Goal: Task Accomplishment & Management: Use online tool/utility

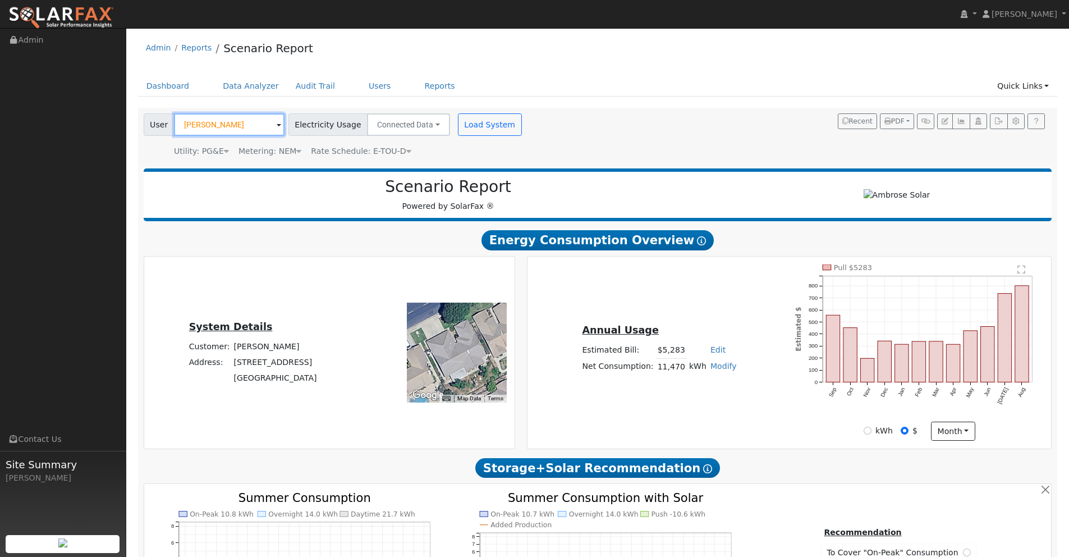
click at [244, 123] on input "[PERSON_NAME]" at bounding box center [229, 124] width 111 height 22
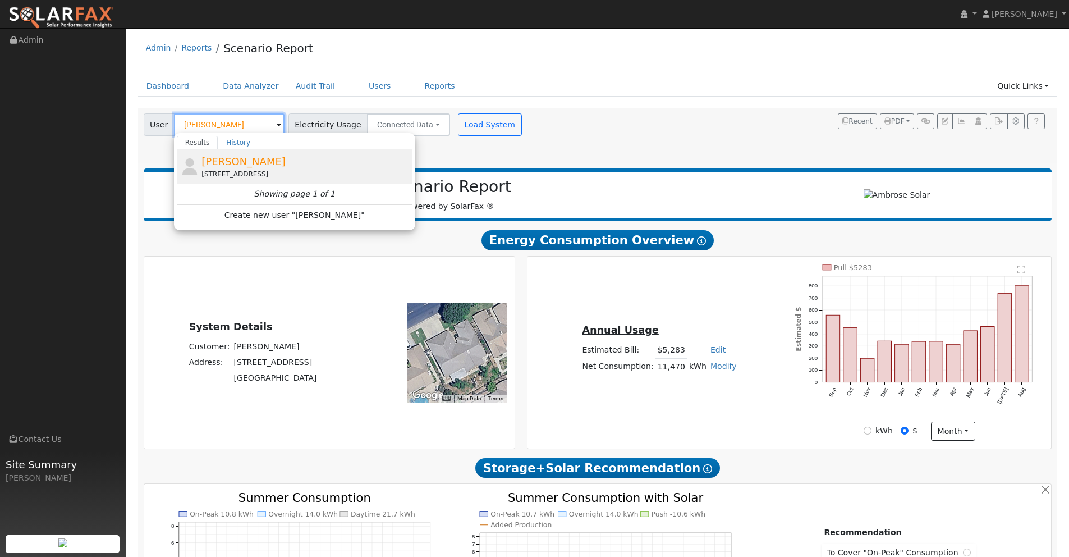
type input "[PERSON_NAME]"
click at [226, 167] on span "[PERSON_NAME]" at bounding box center [243, 161] width 84 height 12
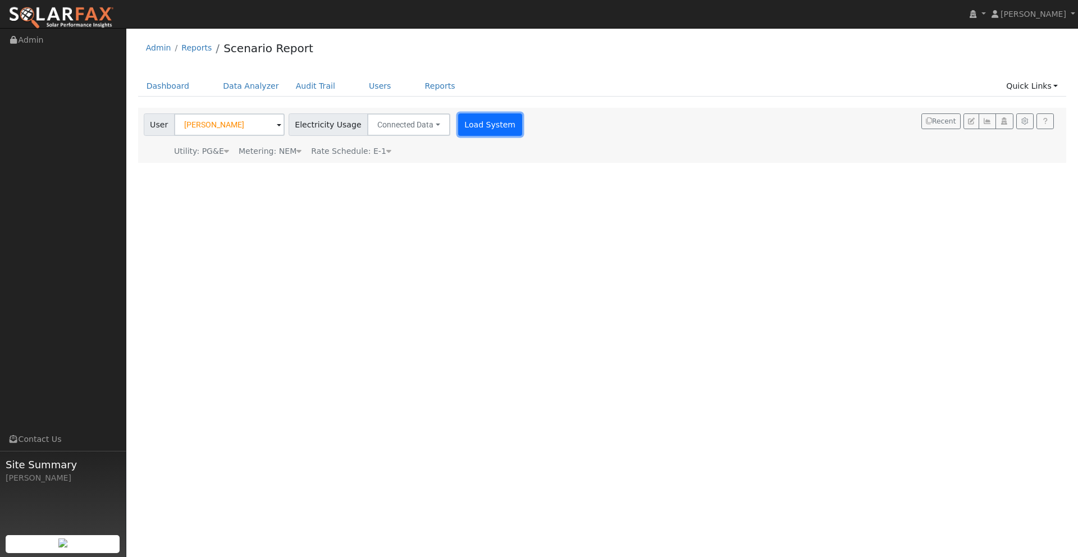
click at [476, 123] on button "Load System" at bounding box center [490, 124] width 64 height 22
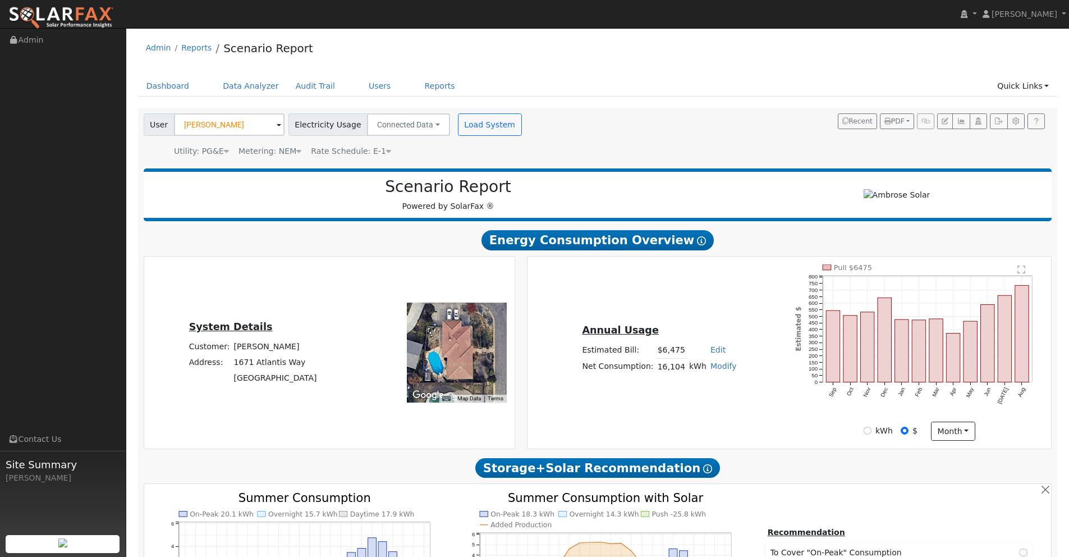
type input "25964"
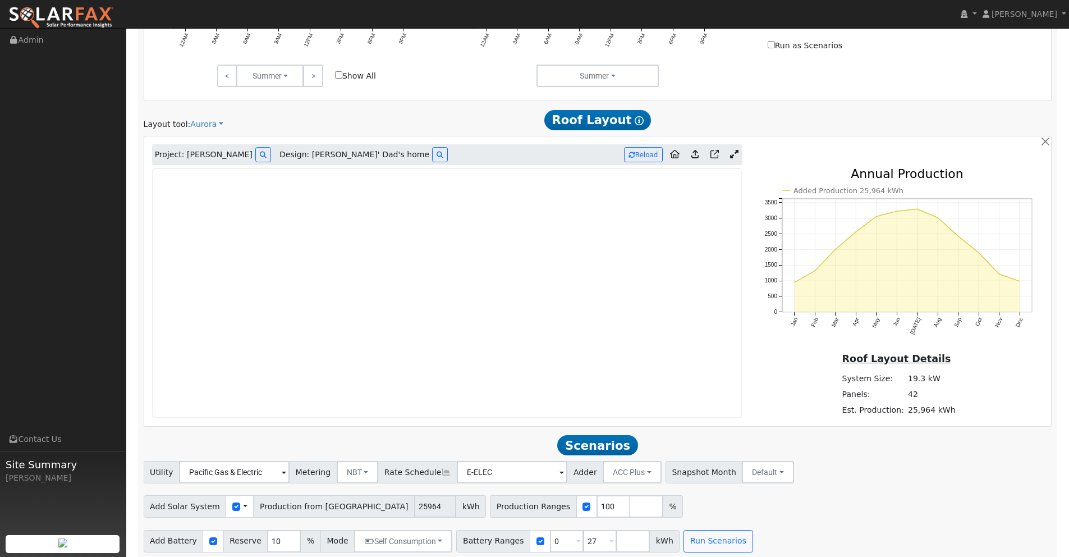
scroll to position [595, 0]
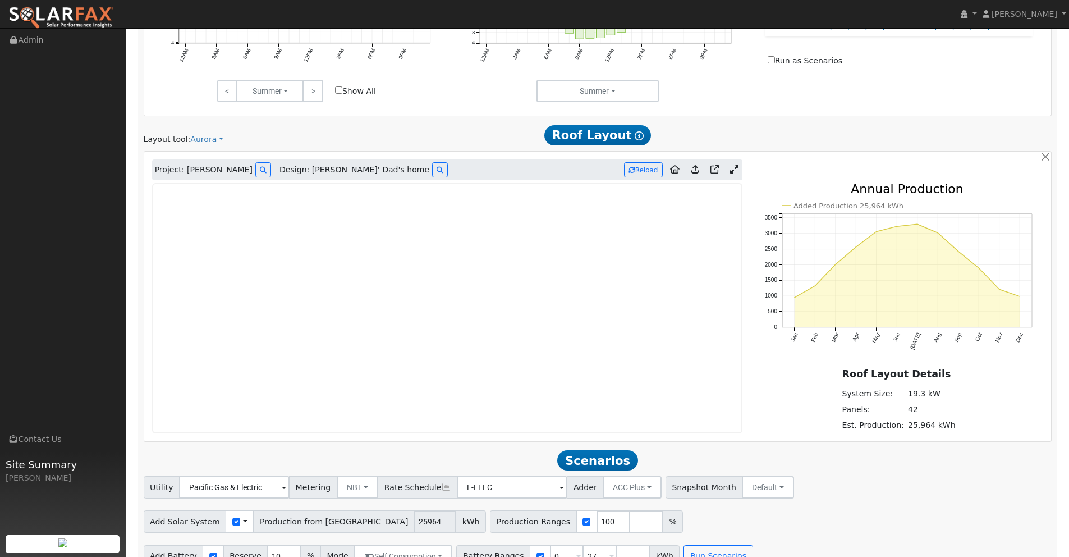
click at [696, 169] on icon at bounding box center [694, 169] width 7 height 8
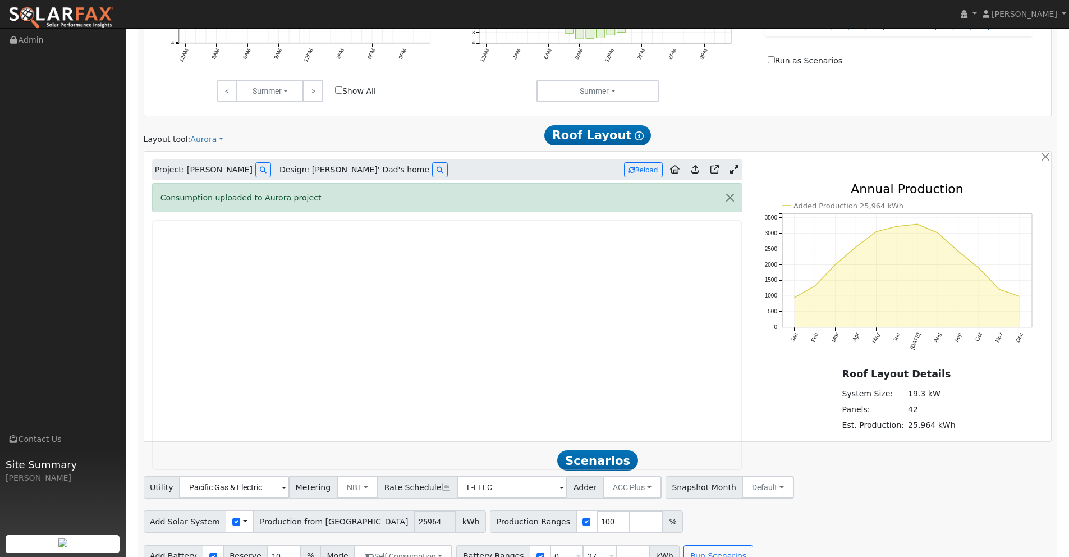
click at [696, 168] on icon at bounding box center [694, 169] width 7 height 8
click at [648, 171] on button "Reload" at bounding box center [643, 169] width 39 height 15
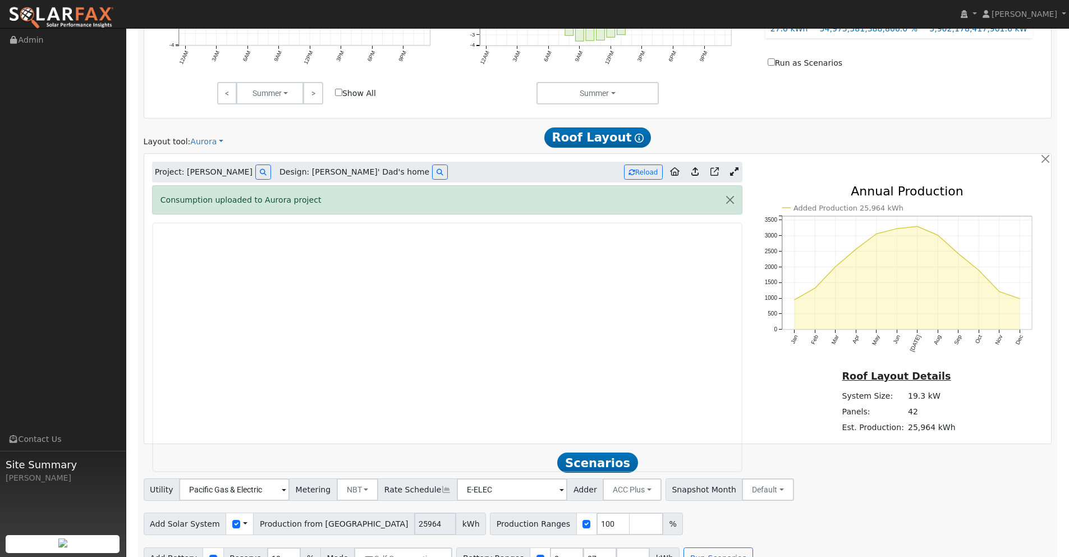
click at [760, 245] on icon "Added Production 25,964 kWh Jan Feb Mar Apr May Jun [DATE] Aug Sep Oct Nov Dec …" at bounding box center [899, 282] width 290 height 194
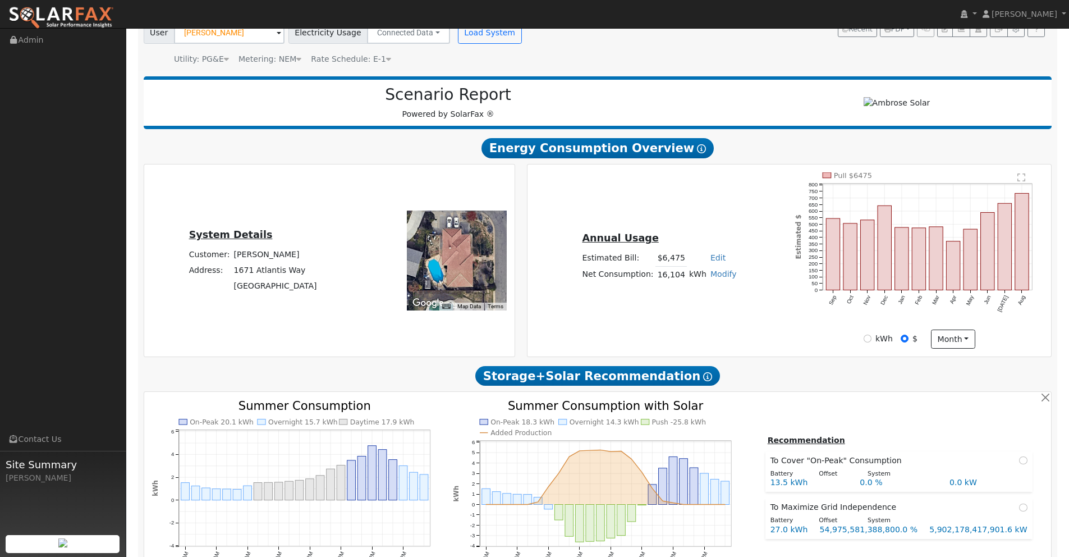
scroll to position [0, 0]
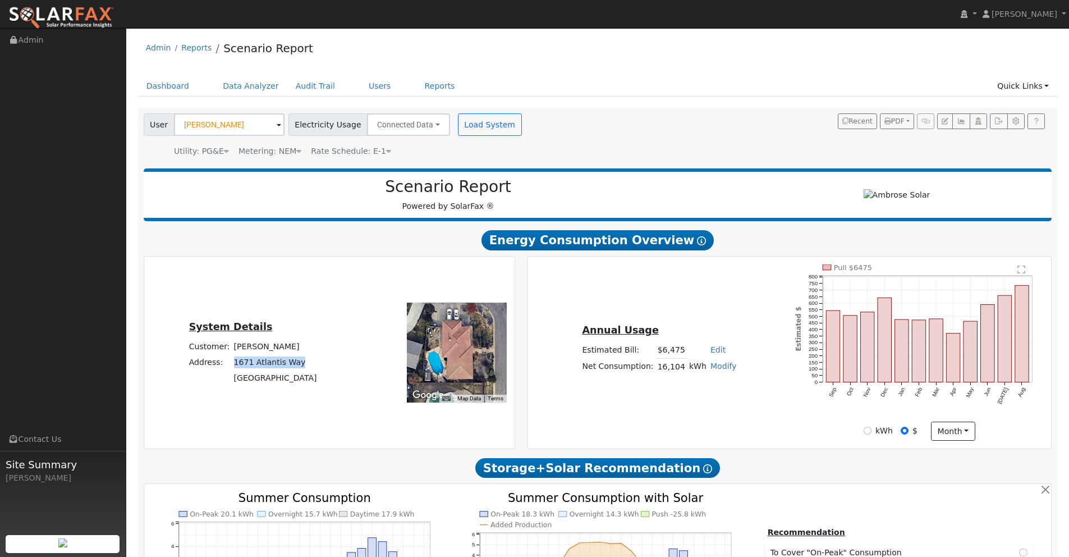
drag, startPoint x: 303, startPoint y: 360, endPoint x: 233, endPoint y: 365, distance: 69.2
click at [233, 365] on tr "Address: [STREET_ADDRESS]" at bounding box center [253, 362] width 132 height 16
copy tr "1671 Atlantis Way"
drag, startPoint x: 286, startPoint y: 379, endPoint x: 250, endPoint y: 380, distance: 35.9
click at [228, 377] on tr "[GEOGRAPHIC_DATA]" at bounding box center [253, 378] width 132 height 16
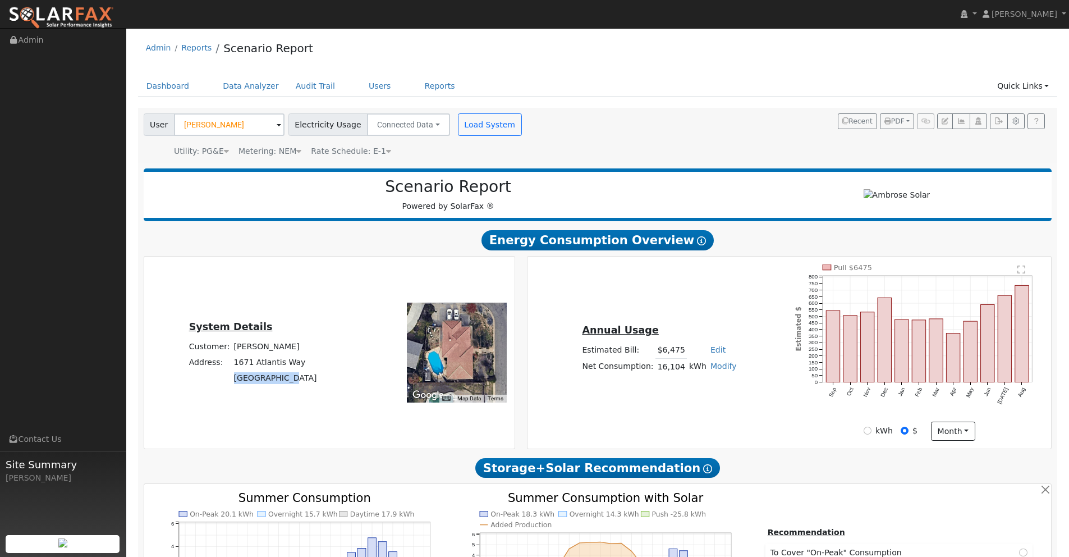
copy tr "[GEOGRAPHIC_DATA], [GEOGRAPHIC_DATA]"
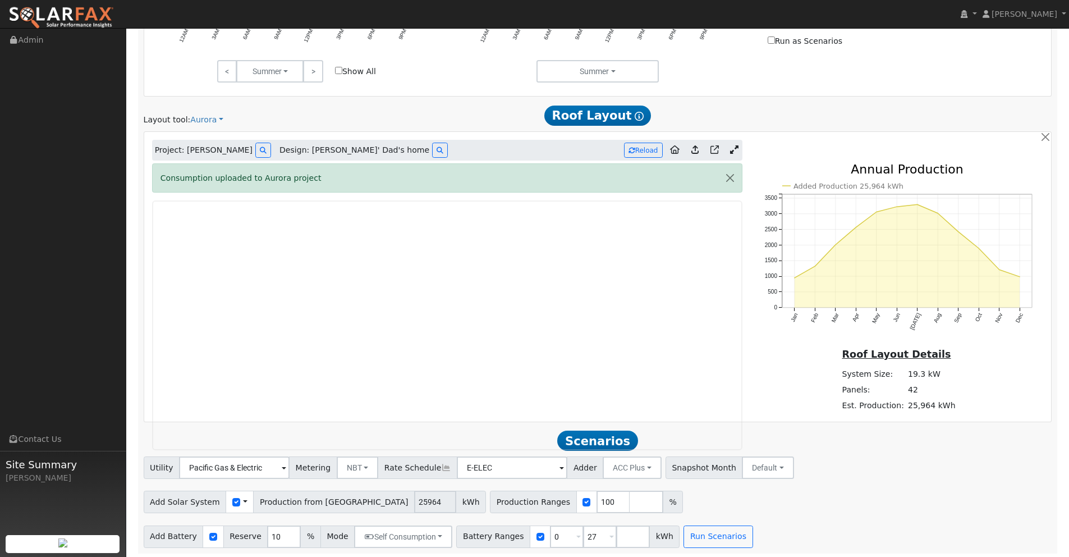
scroll to position [617, 0]
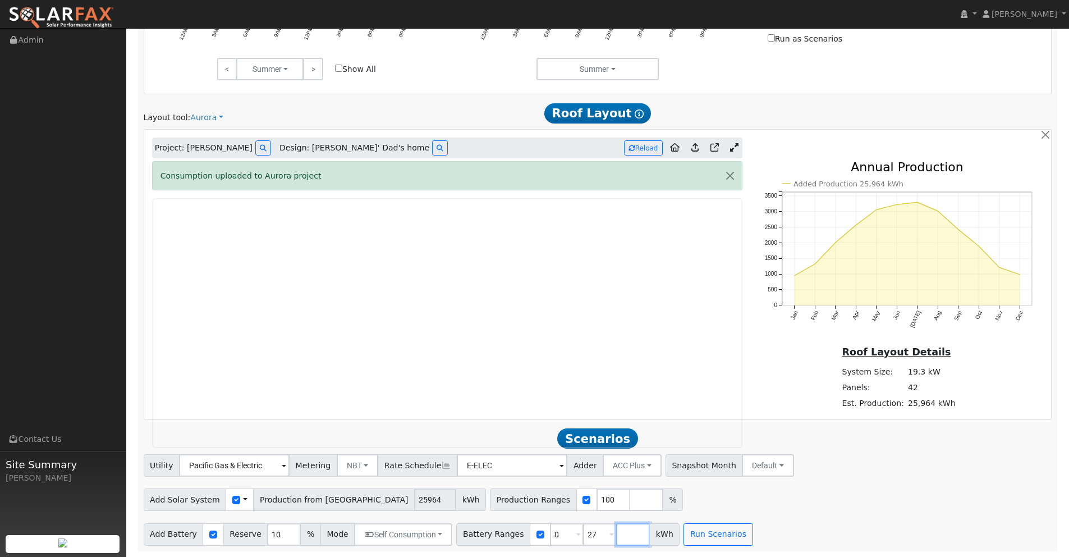
click at [618, 533] on input "number" at bounding box center [633, 534] width 34 height 22
type input "40.5"
click at [733, 534] on button "Run Scenarios" at bounding box center [751, 534] width 69 height 22
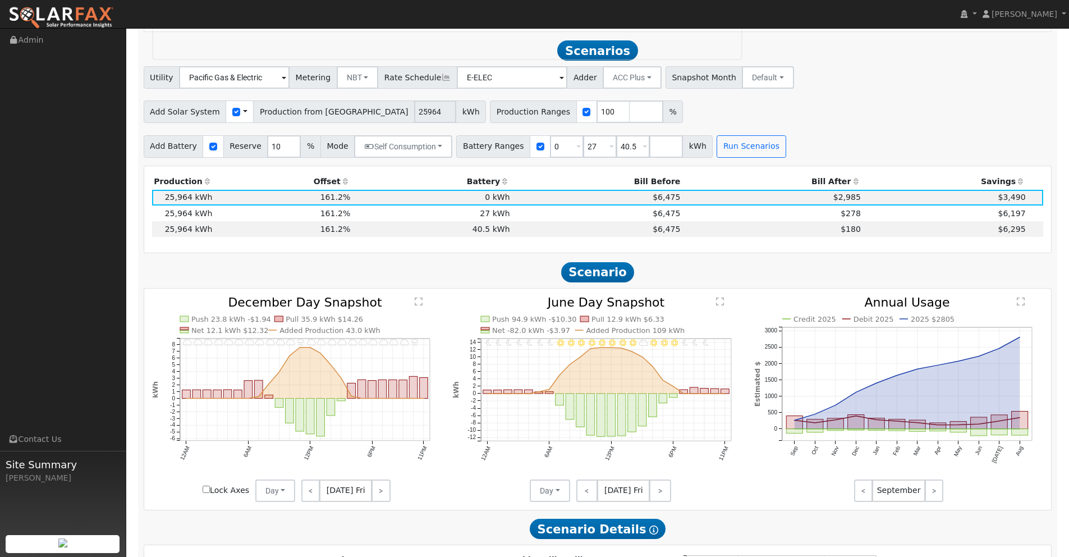
scroll to position [1011, 0]
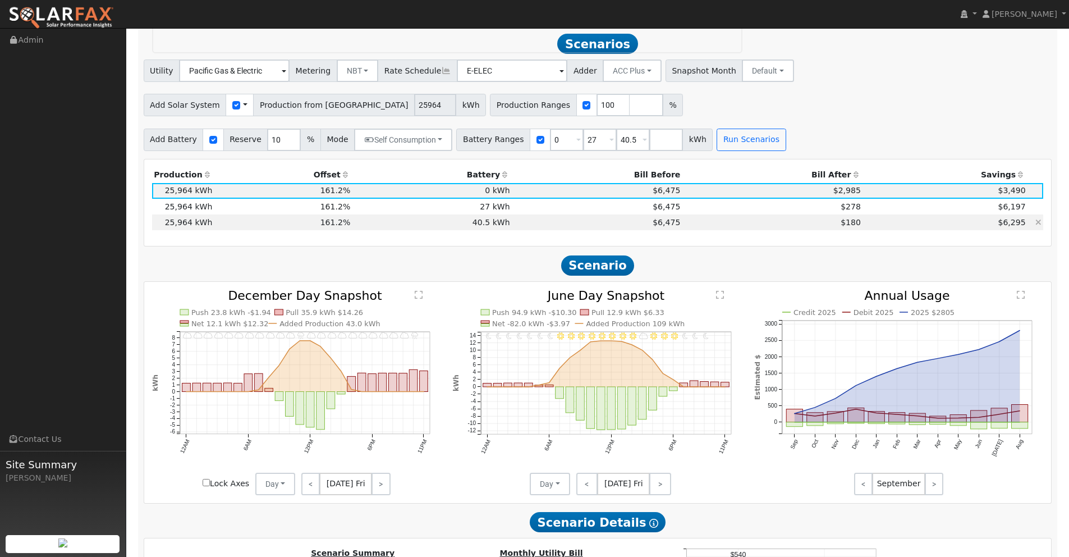
click at [802, 221] on td "$180" at bounding box center [772, 222] width 181 height 16
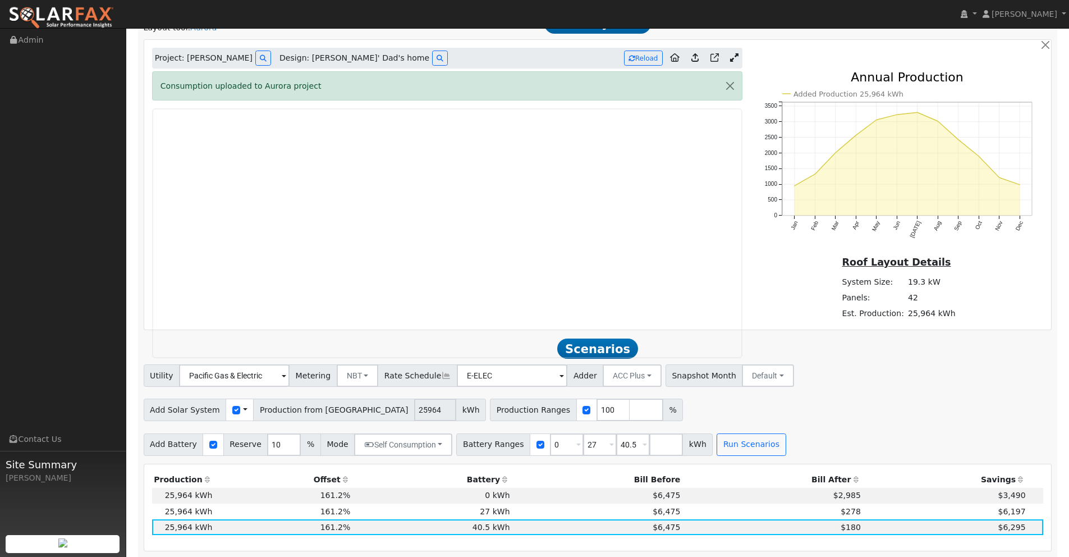
scroll to position [691, 0]
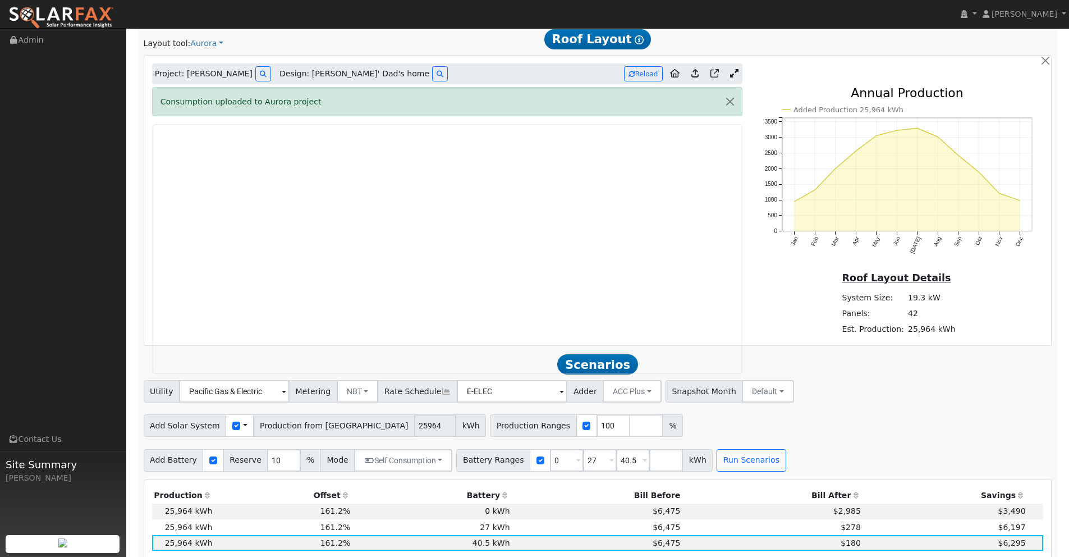
click at [734, 72] on icon at bounding box center [734, 73] width 8 height 8
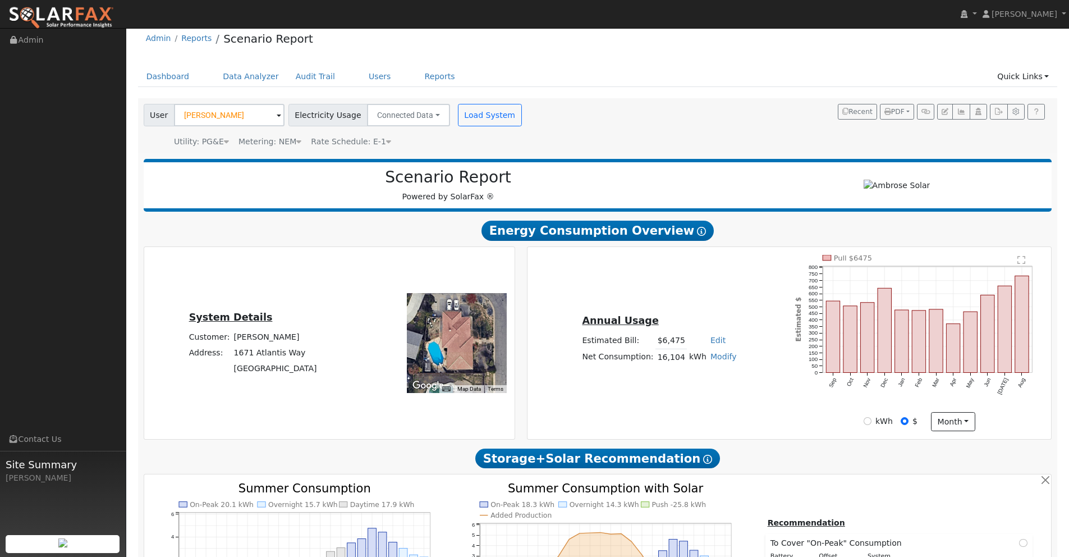
scroll to position [0, 0]
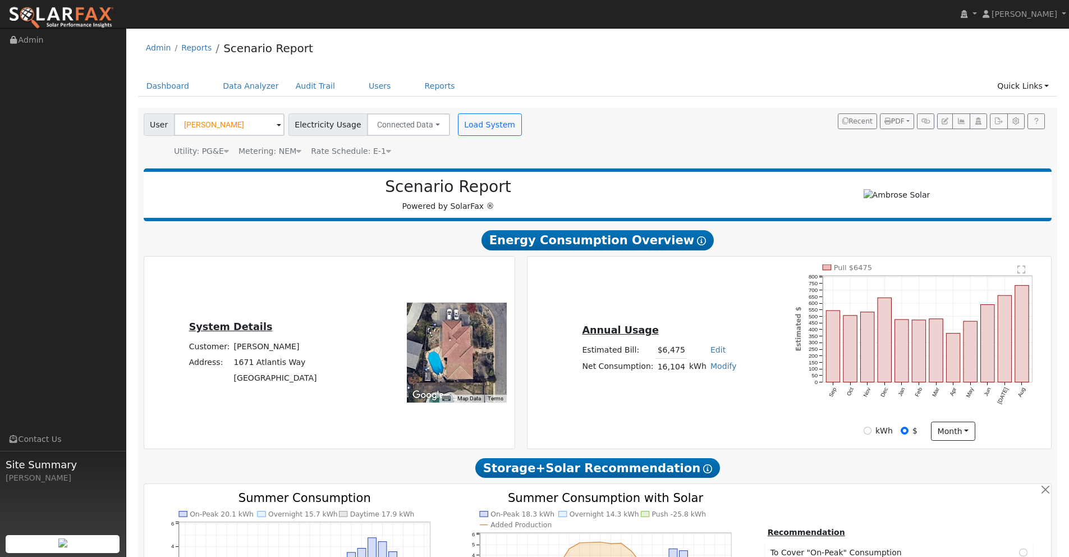
drag, startPoint x: 313, startPoint y: 377, endPoint x: 280, endPoint y: 374, distance: 32.7
click at [280, 375] on div "System Details Customer: [PERSON_NAME] Address: [STREET_ADDRESS]" at bounding box center [253, 352] width 214 height 67
click at [280, 374] on td "[GEOGRAPHIC_DATA]" at bounding box center [275, 378] width 87 height 16
drag, startPoint x: 315, startPoint y: 379, endPoint x: 235, endPoint y: 361, distance: 82.2
click at [235, 361] on div "System Details Customer: [PERSON_NAME] Address: [STREET_ADDRESS]" at bounding box center [253, 352] width 214 height 67
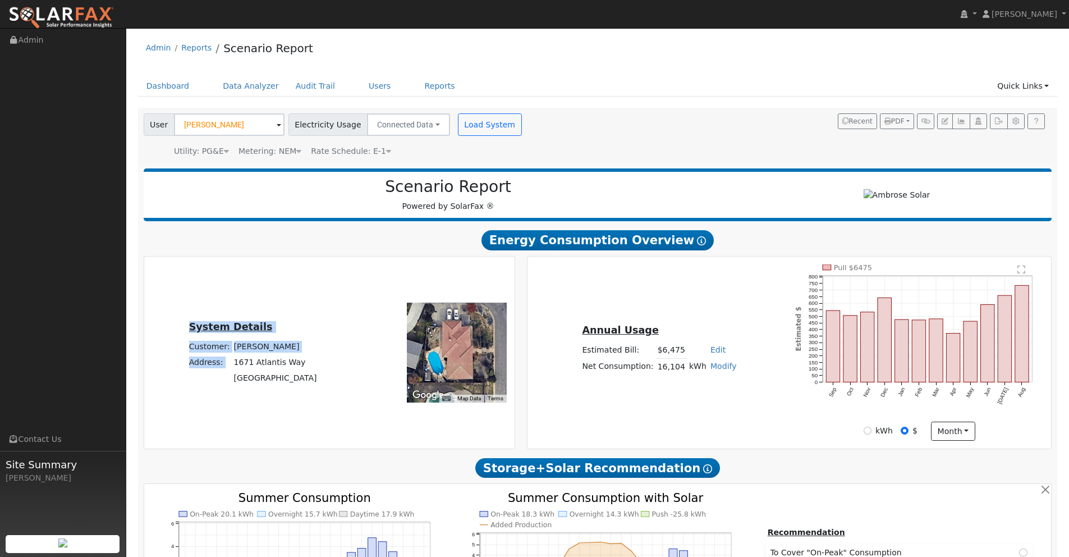
copy table "System Details Customer: [PERSON_NAME] Address:"
drag, startPoint x: 233, startPoint y: 125, endPoint x: 134, endPoint y: 129, distance: 99.4
drag, startPoint x: 228, startPoint y: 125, endPoint x: 173, endPoint y: 125, distance: 55.0
click at [174, 125] on input "[PERSON_NAME]" at bounding box center [229, 124] width 111 height 22
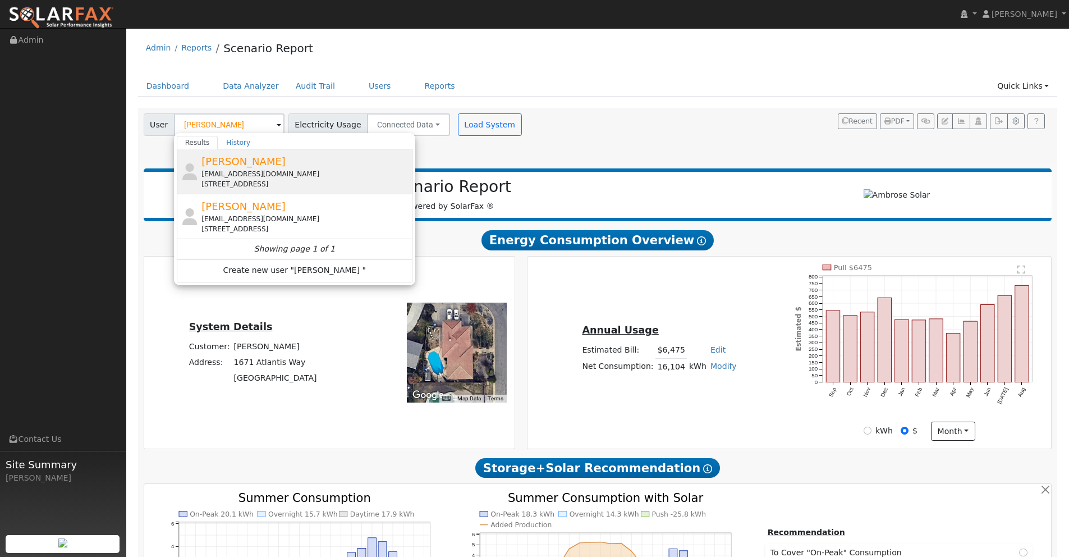
click at [223, 163] on span "[PERSON_NAME]" at bounding box center [243, 161] width 84 height 12
type input "[PERSON_NAME]"
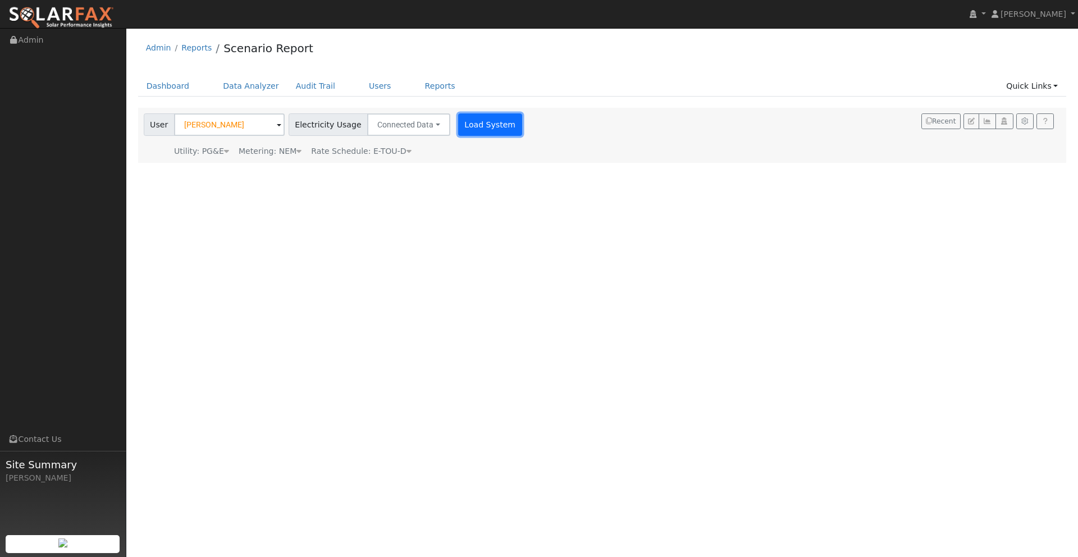
click at [481, 122] on button "Load System" at bounding box center [490, 124] width 64 height 22
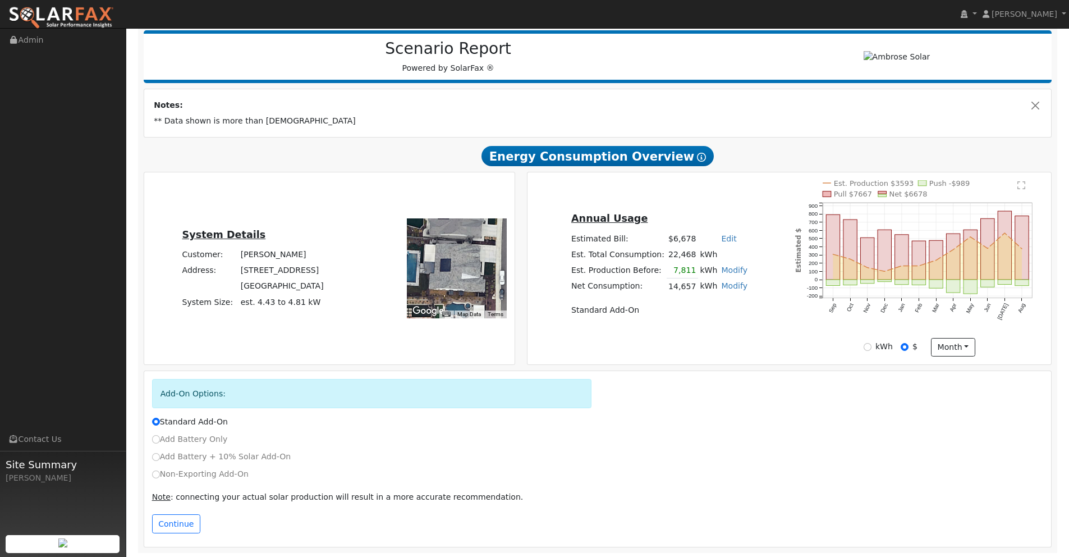
scroll to position [140, 0]
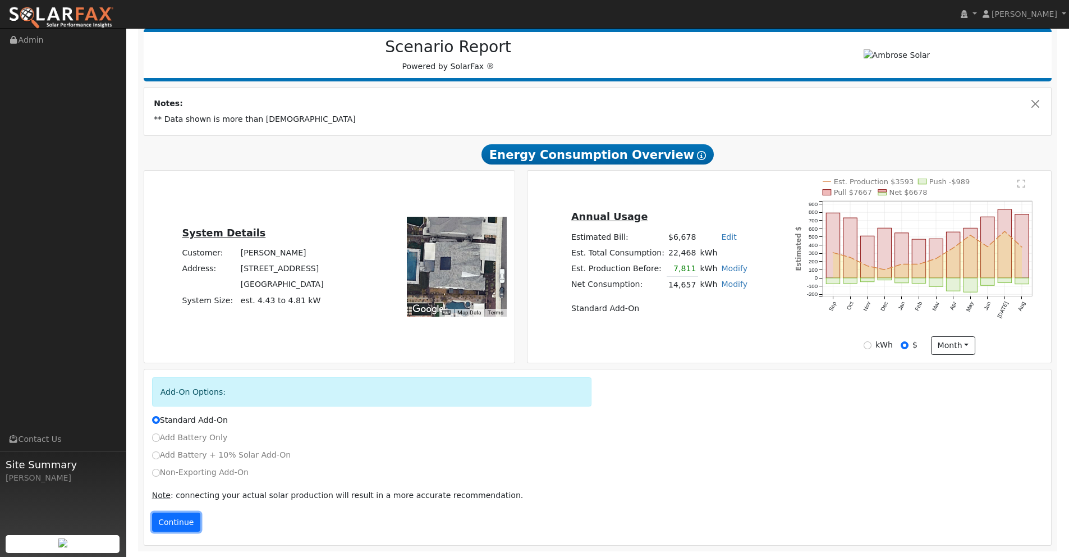
click at [174, 525] on button "Continue" at bounding box center [176, 521] width 48 height 19
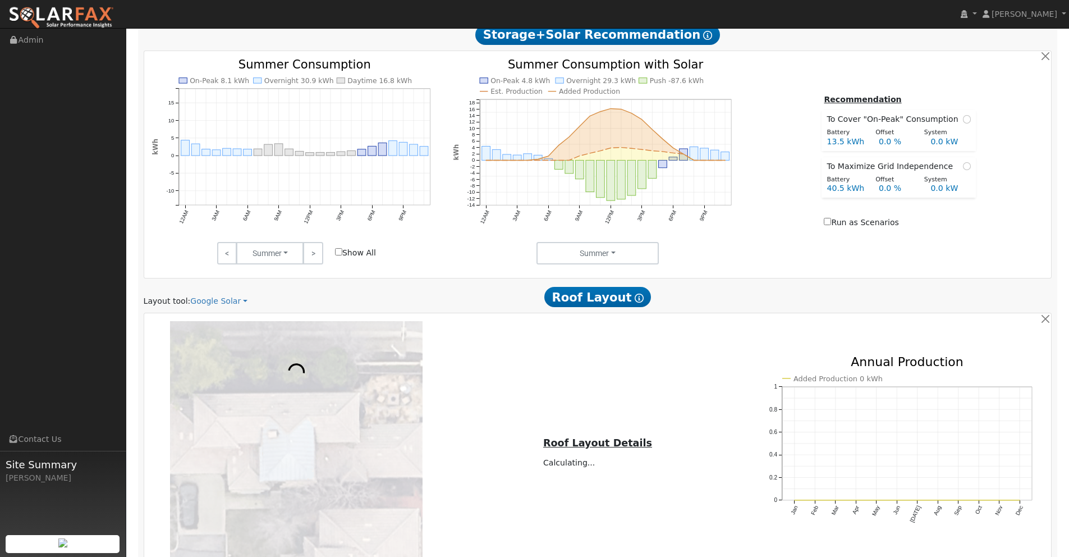
scroll to position [666, 0]
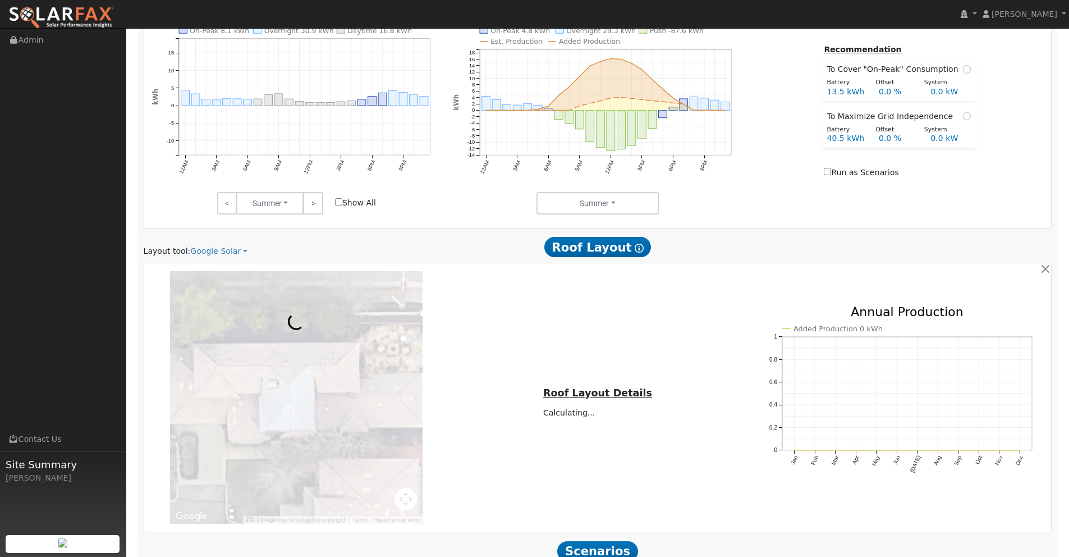
click at [223, 245] on div "Layout tool: Google Solar Google Solar Scanifly Aurora Roof Layout Show Help" at bounding box center [598, 247] width 920 height 21
click at [223, 251] on link "Google Solar" at bounding box center [218, 251] width 57 height 12
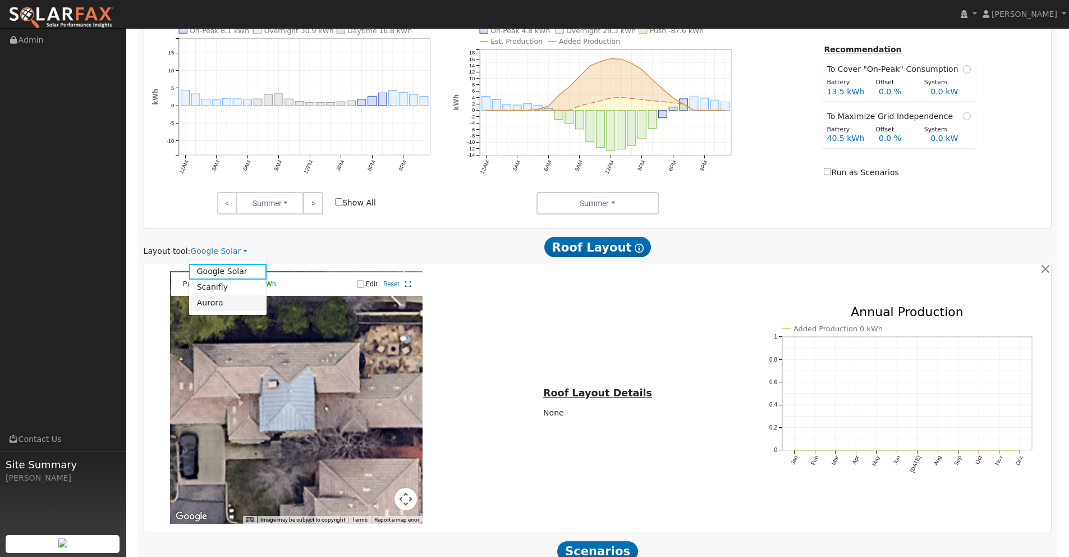
click at [213, 300] on link "Aurora" at bounding box center [228, 303] width 78 height 16
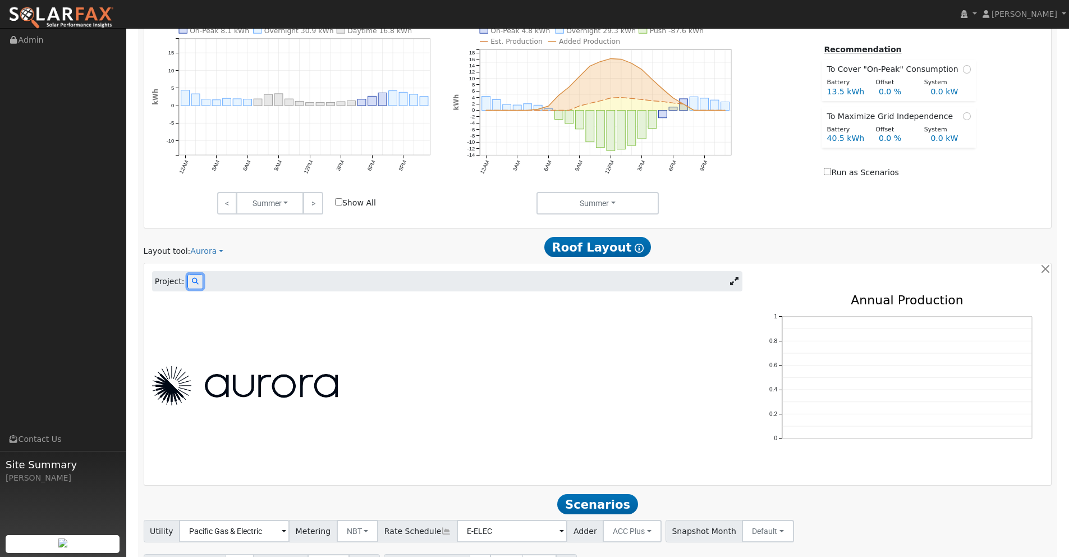
click at [194, 283] on button at bounding box center [195, 281] width 16 height 15
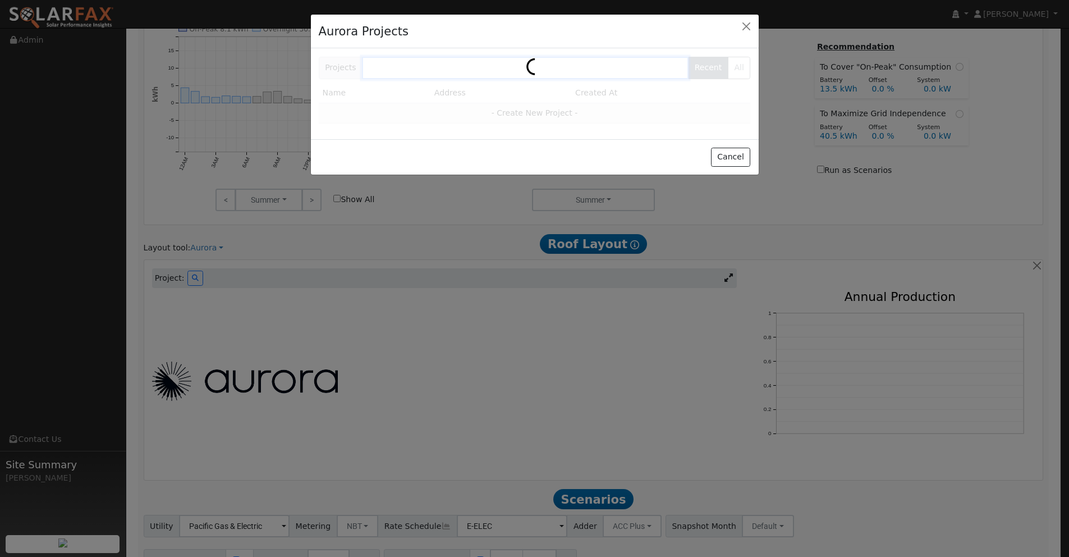
scroll to position [668, 0]
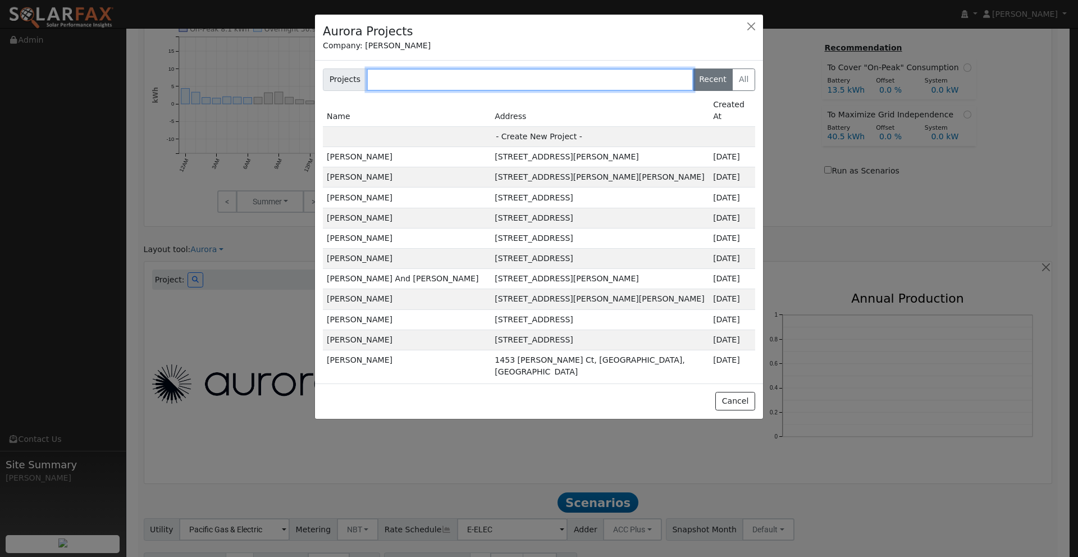
click at [424, 75] on input "text" at bounding box center [529, 79] width 327 height 22
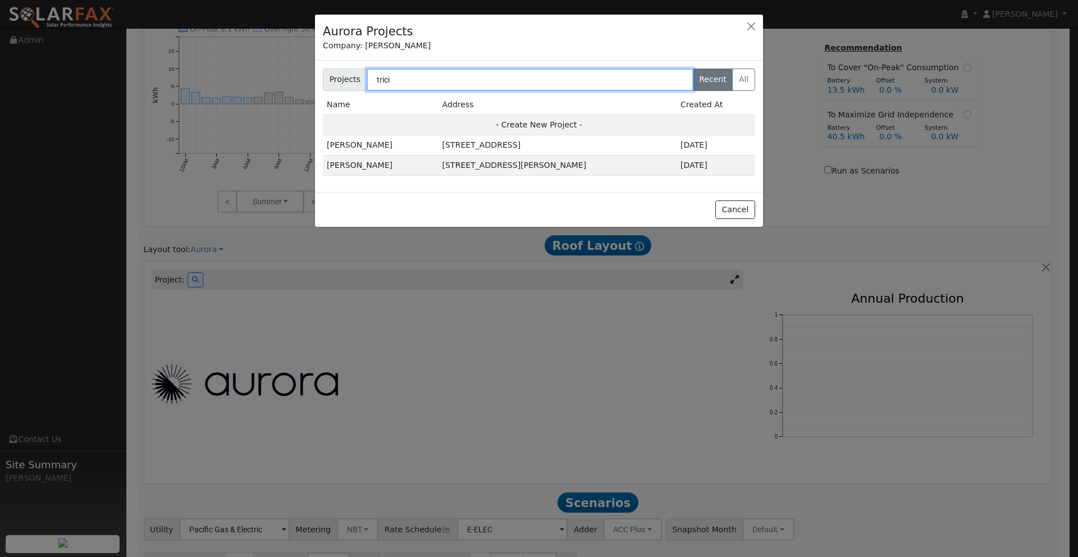
drag, startPoint x: 404, startPoint y: 80, endPoint x: 338, endPoint y: 79, distance: 65.1
click at [341, 80] on div "Projects trici Recent All" at bounding box center [539, 79] width 432 height 22
type input "[PERSON_NAME]"
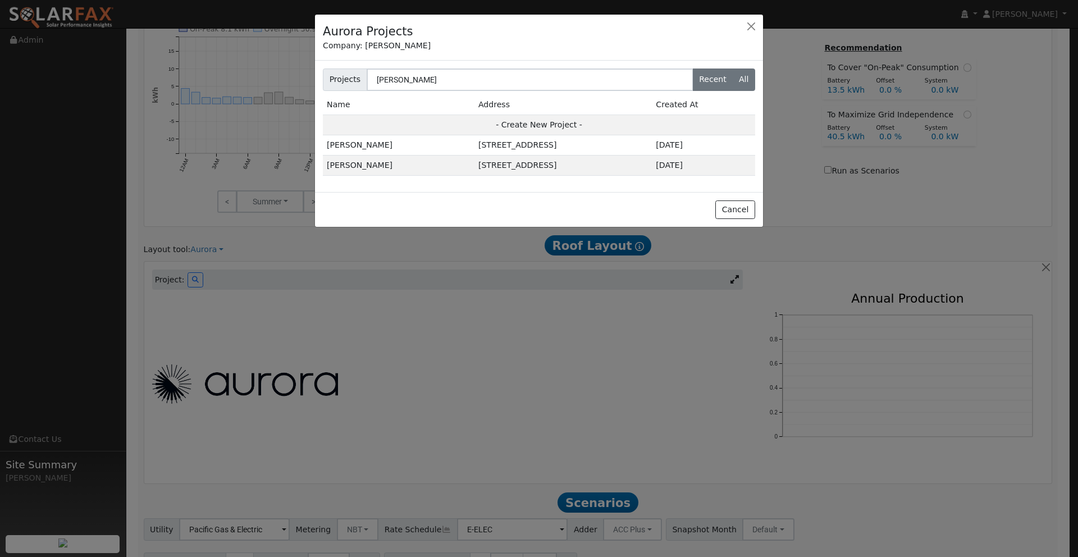
click at [742, 81] on label "All" at bounding box center [743, 79] width 23 height 22
click at [329, 76] on input "All" at bounding box center [325, 71] width 7 height 7
radio input "true"
radio input "false"
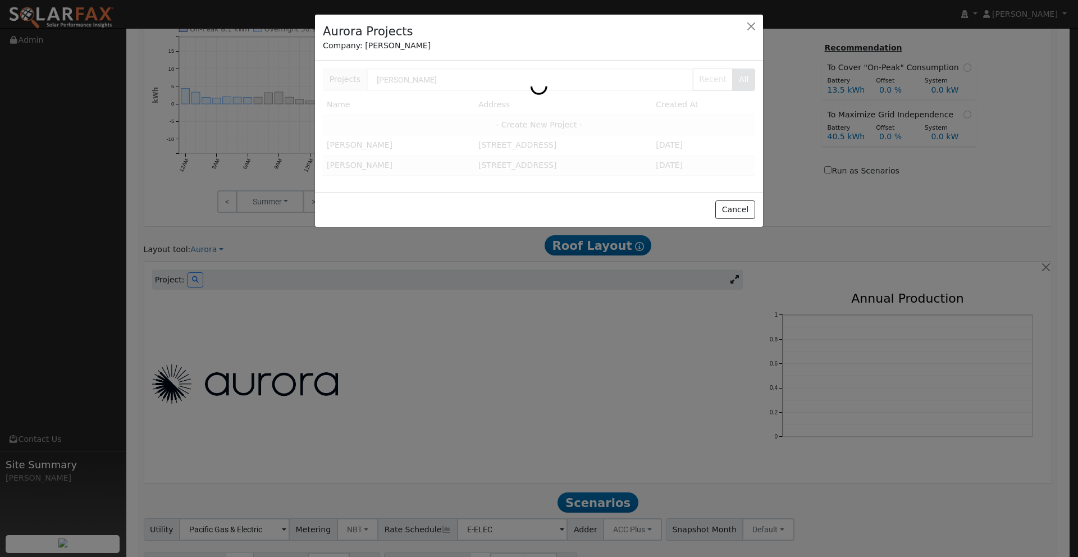
click at [398, 79] on div at bounding box center [539, 126] width 448 height 131
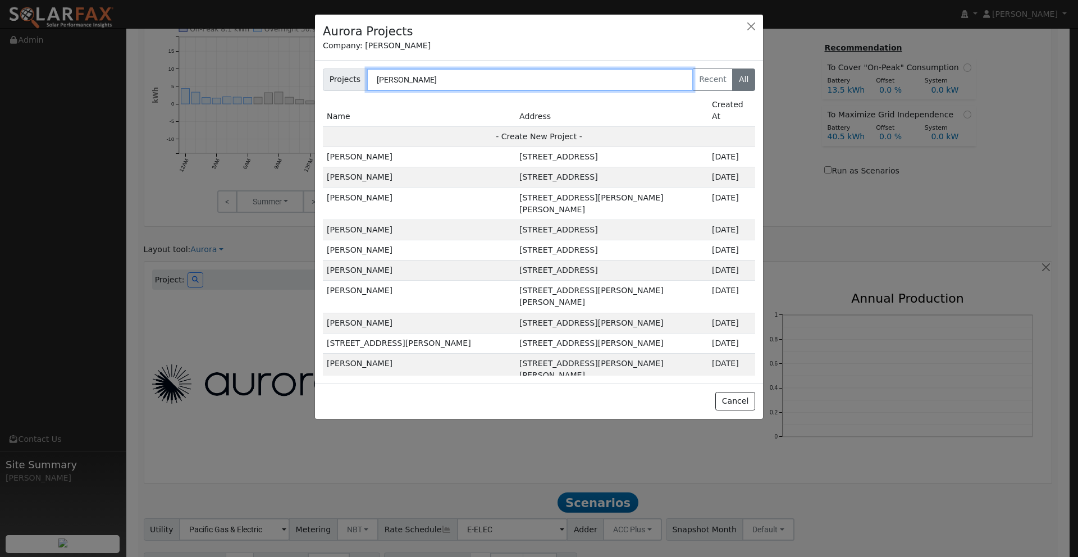
click at [378, 79] on input "[PERSON_NAME]" at bounding box center [529, 79] width 327 height 22
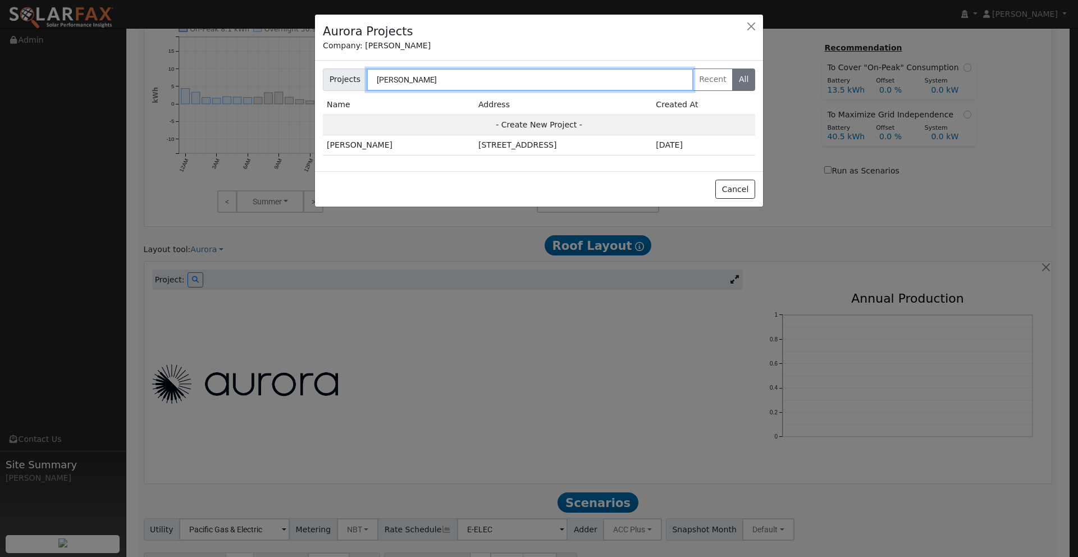
type input "[PERSON_NAME]"
click at [514, 148] on td "[STREET_ADDRESS]" at bounding box center [562, 145] width 177 height 20
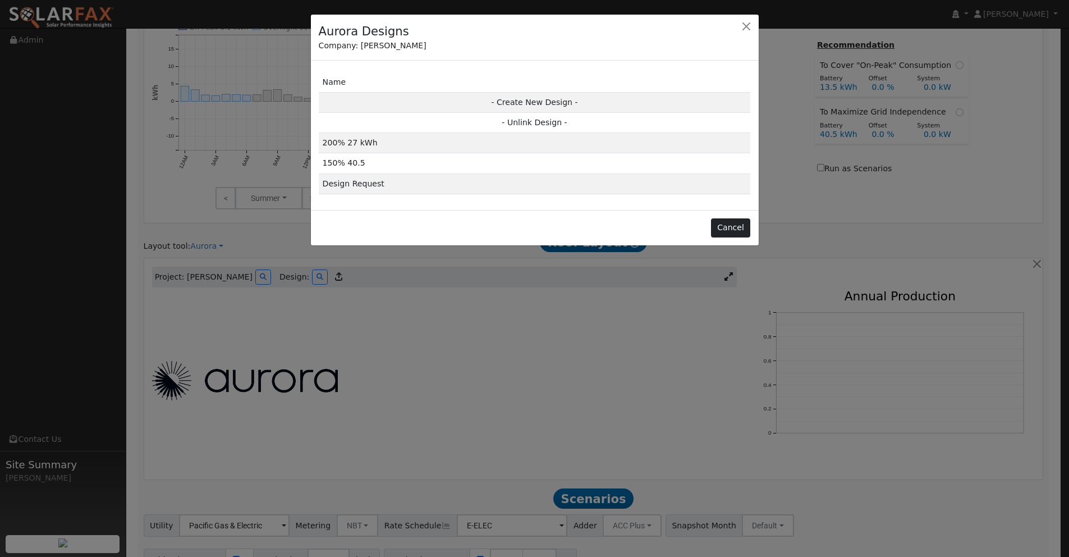
scroll to position [669, 0]
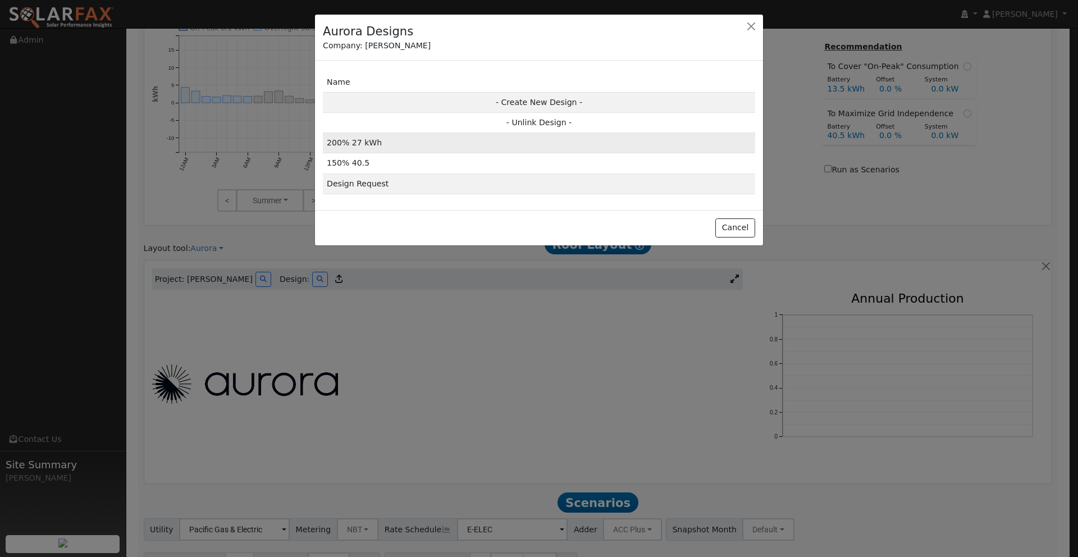
click at [405, 144] on td "200% 27 kWh" at bounding box center [539, 143] width 432 height 20
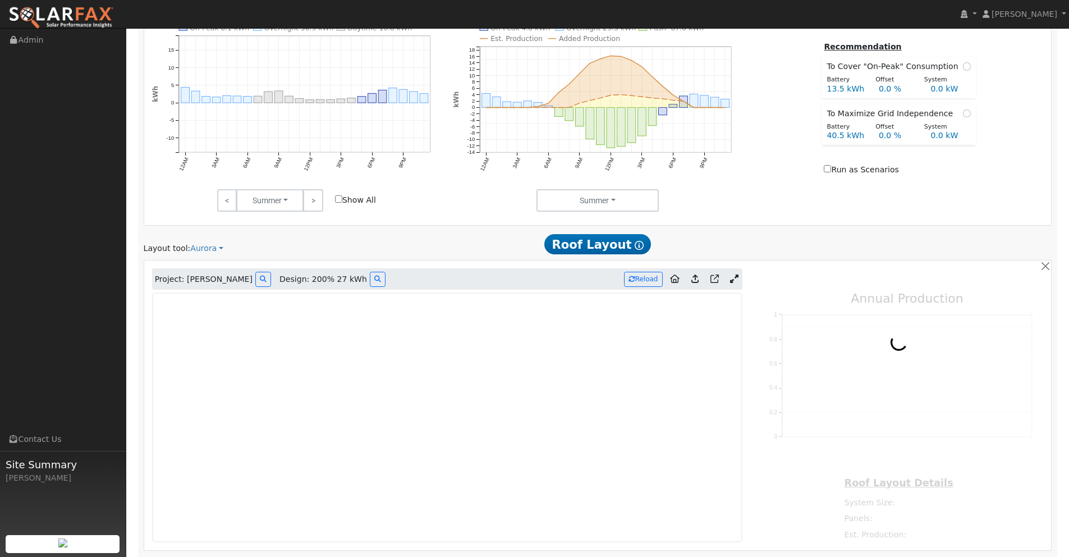
type input "18874"
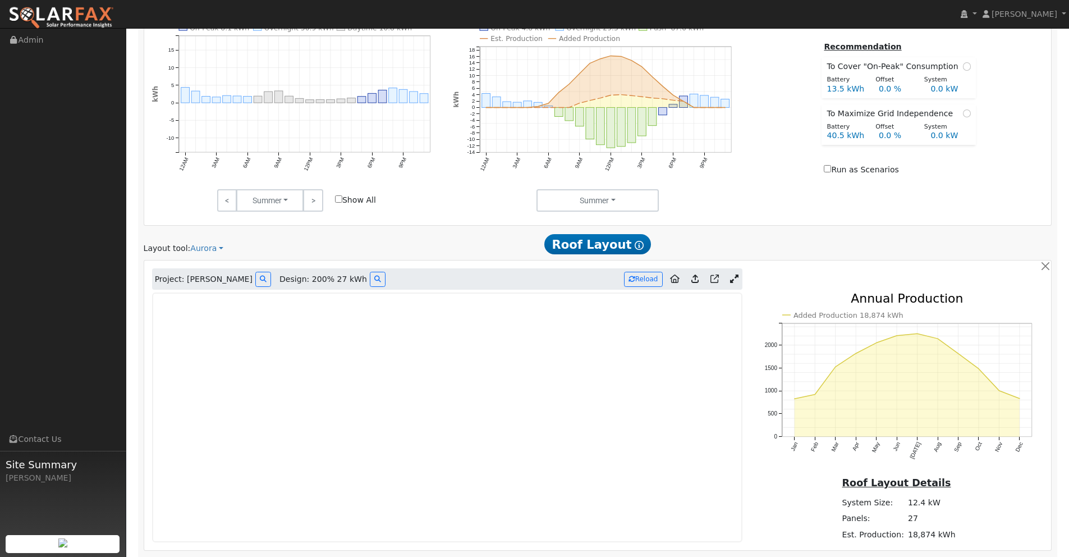
click at [758, 281] on div "Project: [PERSON_NAME] Design: 200% 27 kWh Reload" at bounding box center [598, 278] width 904 height 21
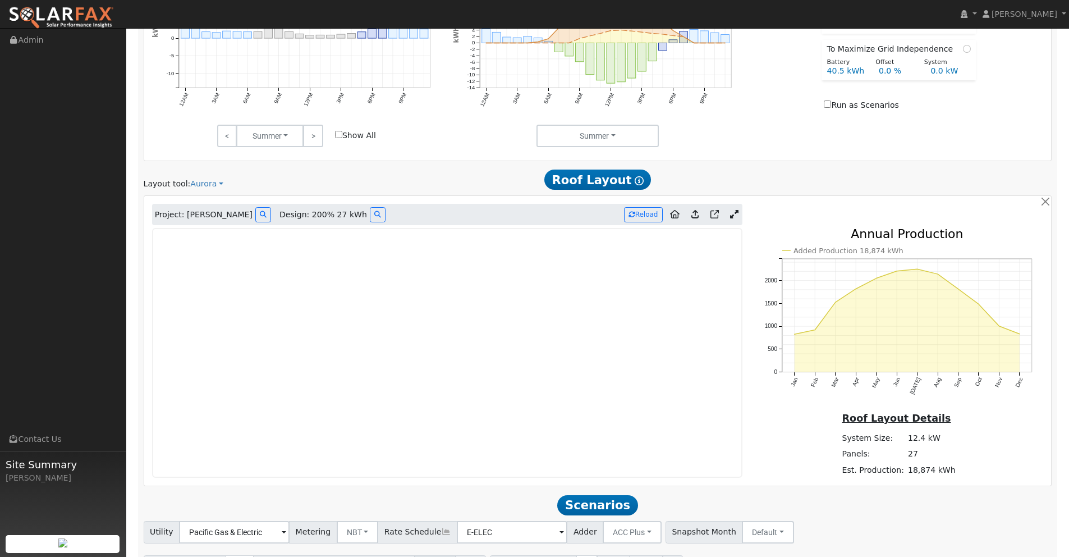
scroll to position [775, 0]
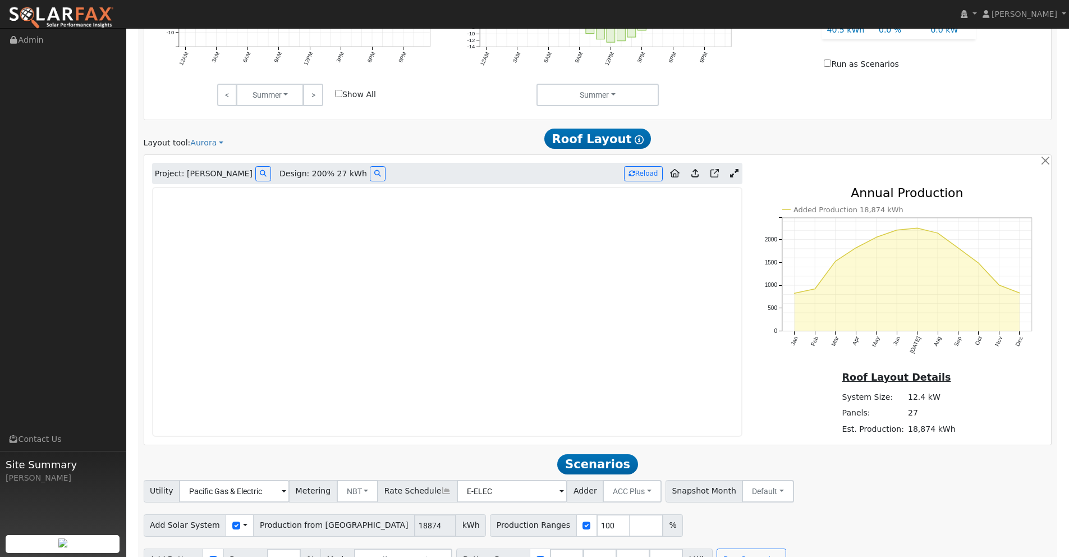
click at [734, 176] on icon at bounding box center [734, 173] width 8 height 8
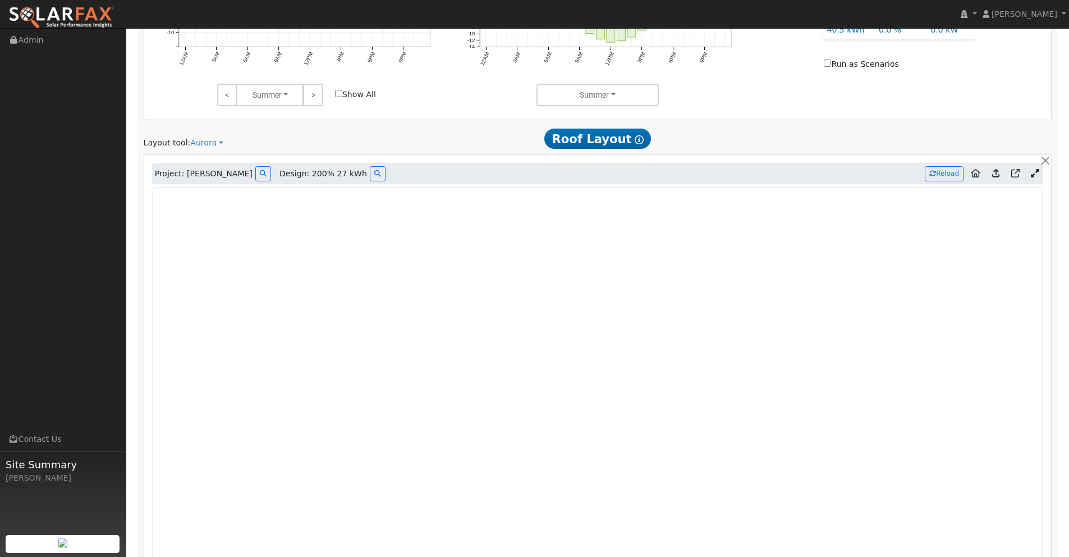
click at [951, 174] on icon at bounding box center [995, 173] width 7 height 8
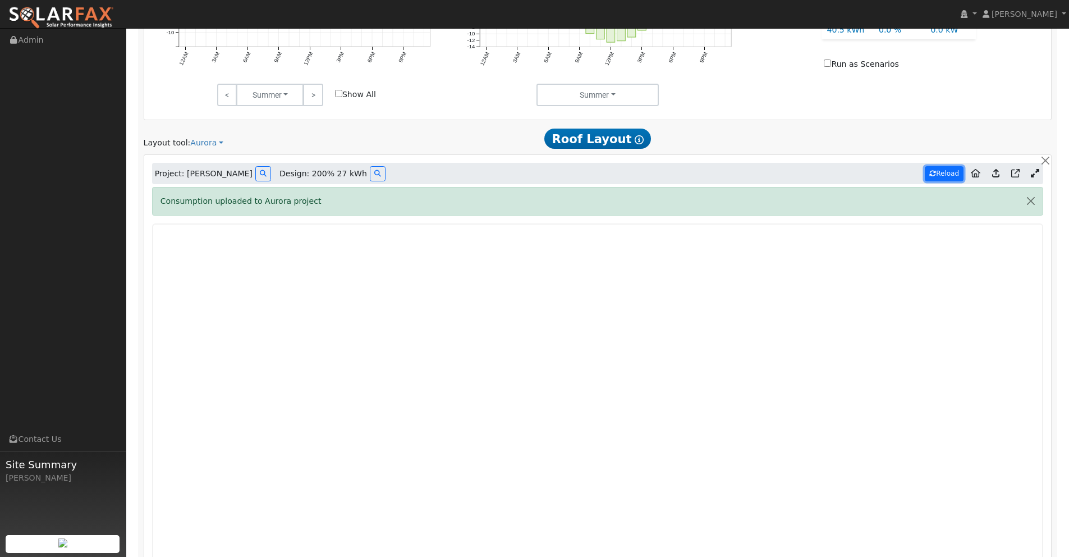
click at [940, 173] on button "Reload" at bounding box center [944, 173] width 39 height 15
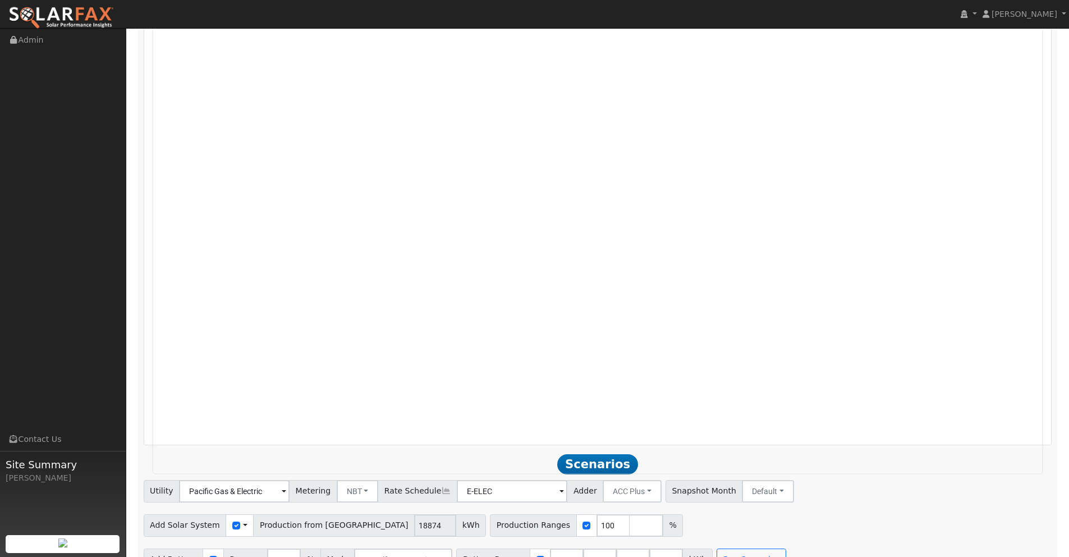
scroll to position [1090, 0]
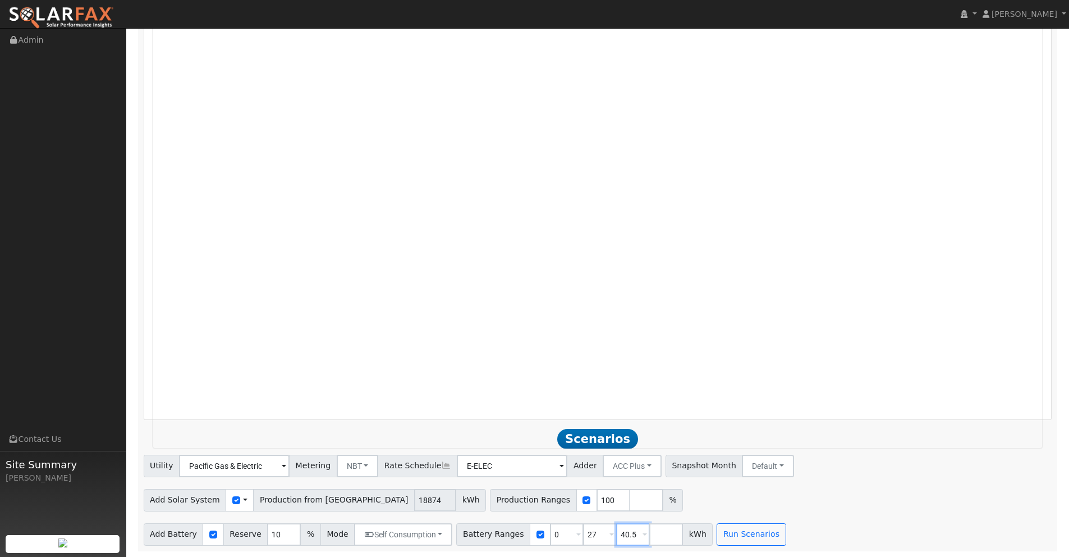
drag, startPoint x: 625, startPoint y: 533, endPoint x: 587, endPoint y: 532, distance: 38.2
click at [587, 532] on div "Battery Ranges 0 Overrides Reserve % Mode None None Self Consumption Peak Savin…" at bounding box center [584, 534] width 256 height 22
click at [703, 537] on button "Run Scenarios" at bounding box center [718, 534] width 69 height 22
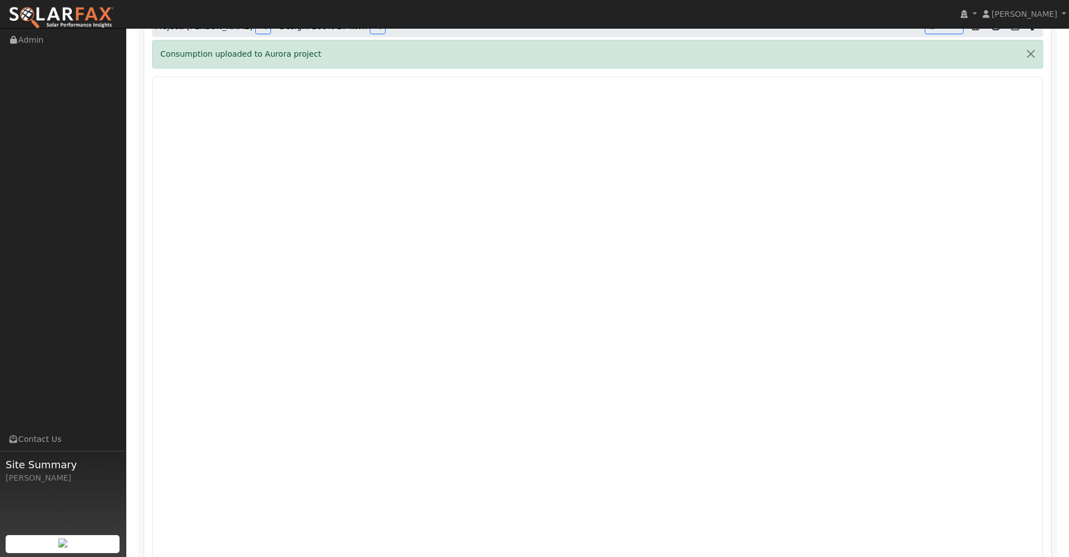
scroll to position [923, 0]
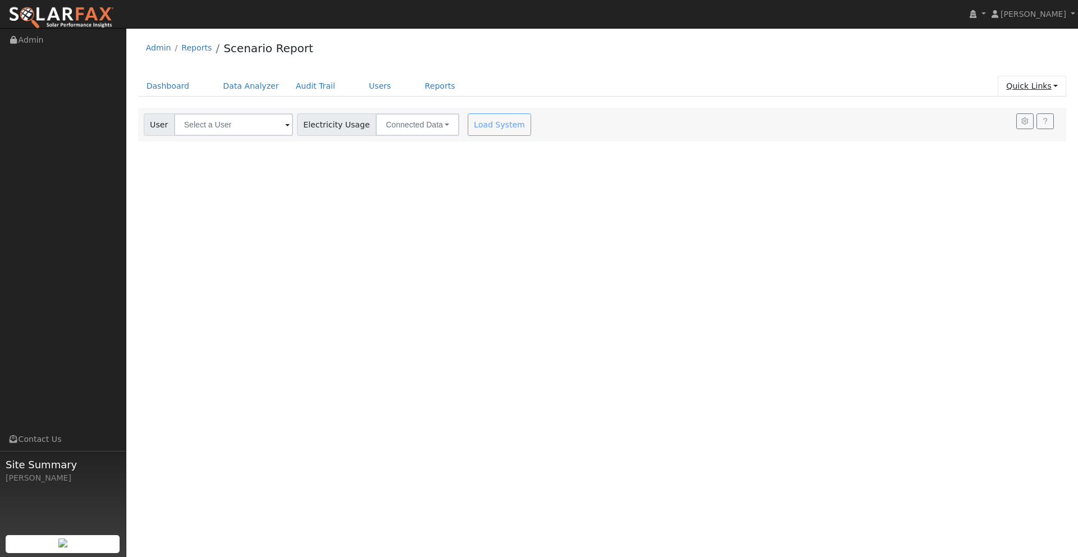
click at [1025, 82] on link "Quick Links" at bounding box center [1031, 86] width 68 height 21
click at [1014, 149] on link "Run a Scenario Report" at bounding box center [1009, 151] width 114 height 16
click at [240, 129] on input "text" at bounding box center [233, 124] width 119 height 22
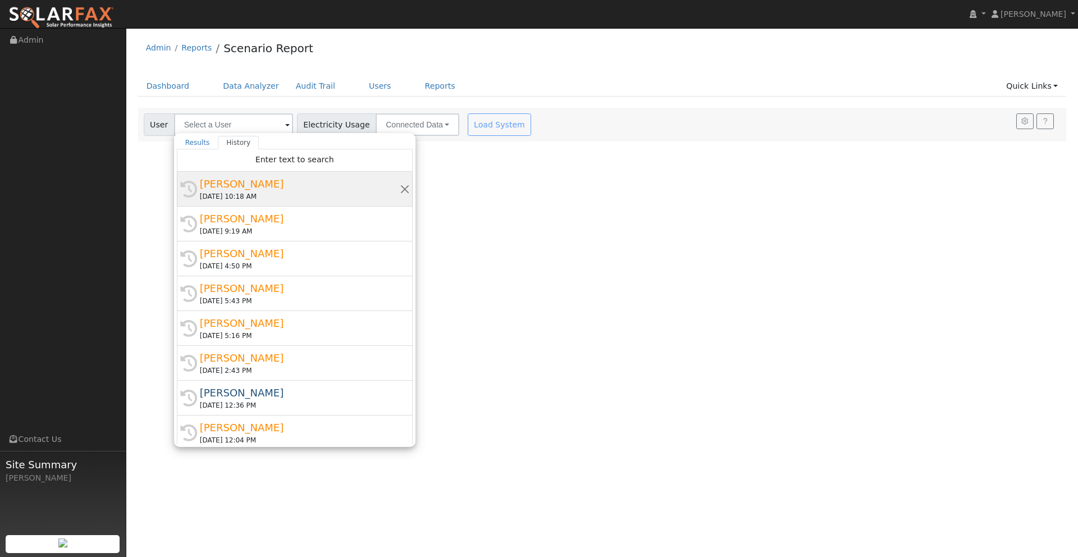
click at [233, 186] on div "[PERSON_NAME]" at bounding box center [300, 183] width 200 height 15
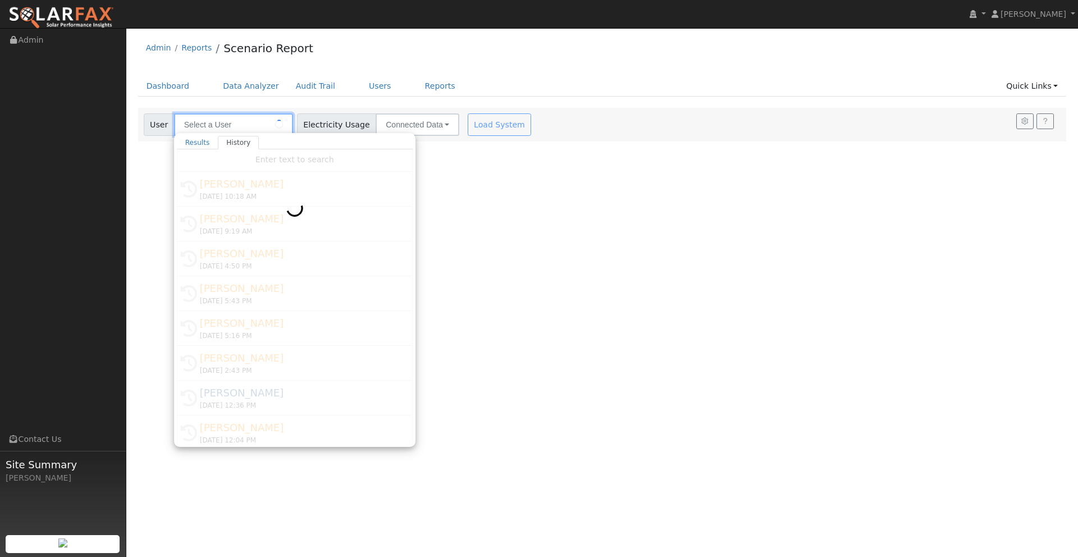
type input "[PERSON_NAME]"
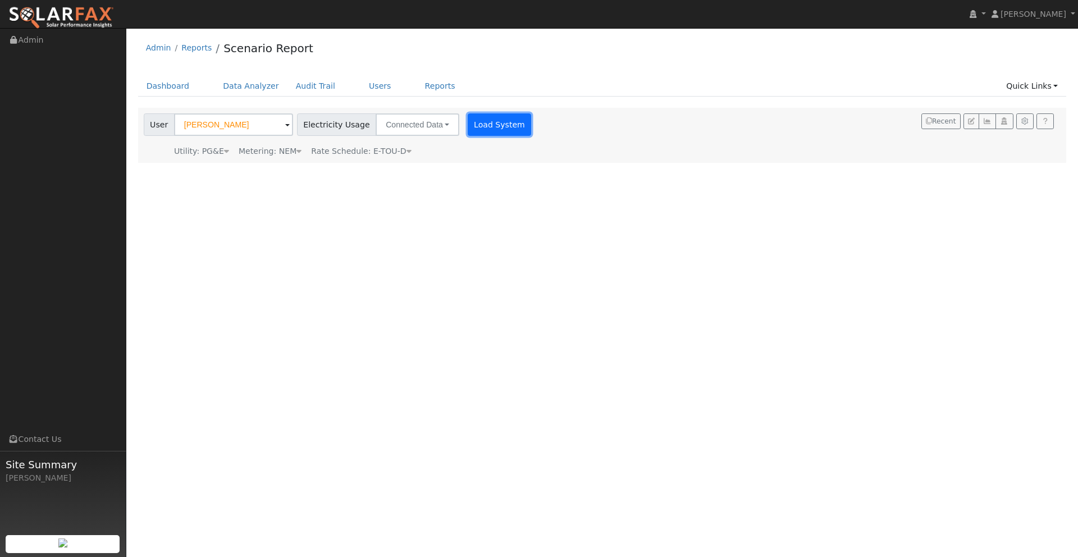
click at [497, 131] on button "Load System" at bounding box center [500, 124] width 64 height 22
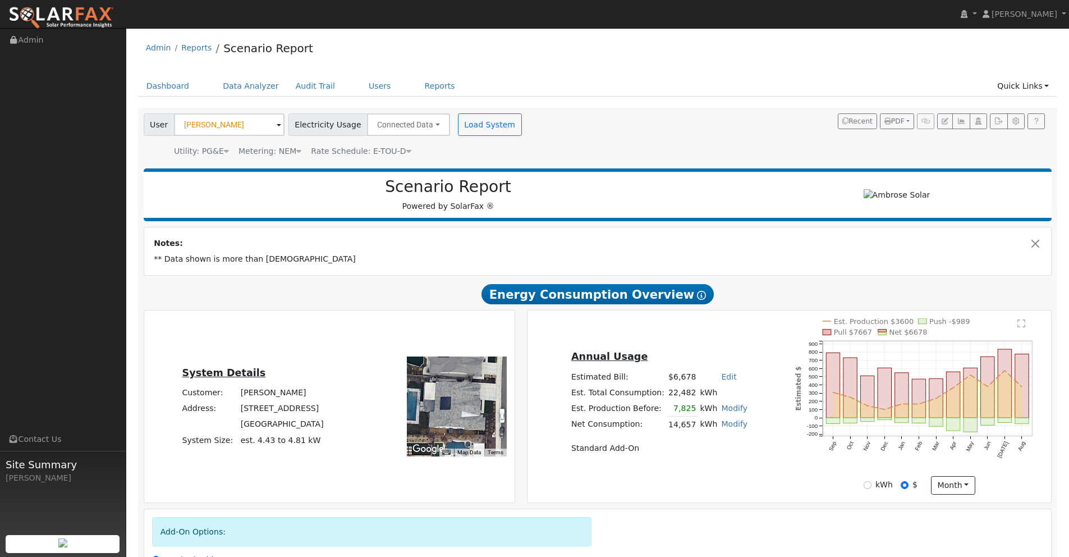
click at [398, 151] on span "Rate Schedule: E-TOU-D" at bounding box center [361, 150] width 100 height 9
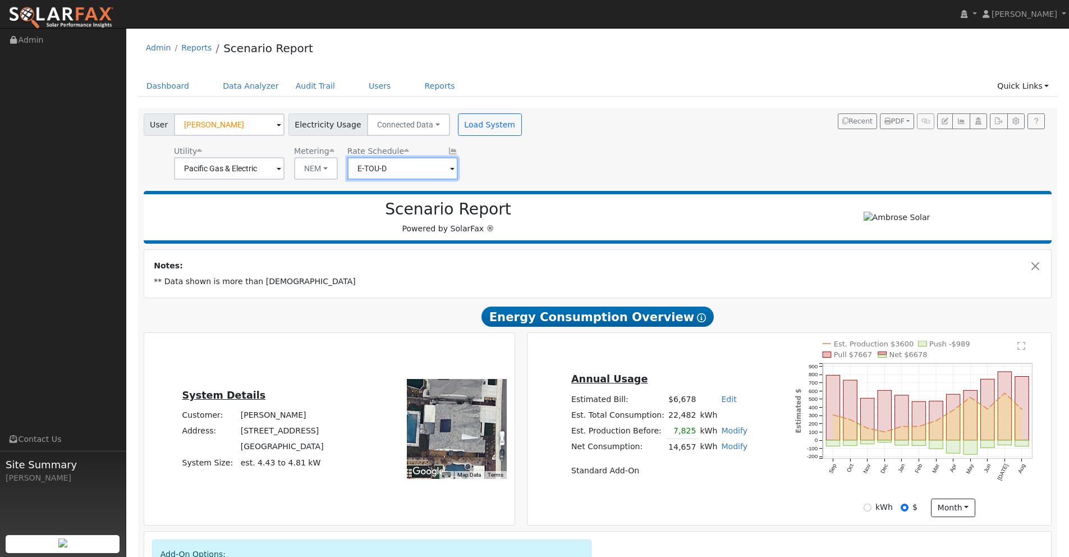
click at [391, 167] on input "E-TOU-D" at bounding box center [402, 168] width 111 height 22
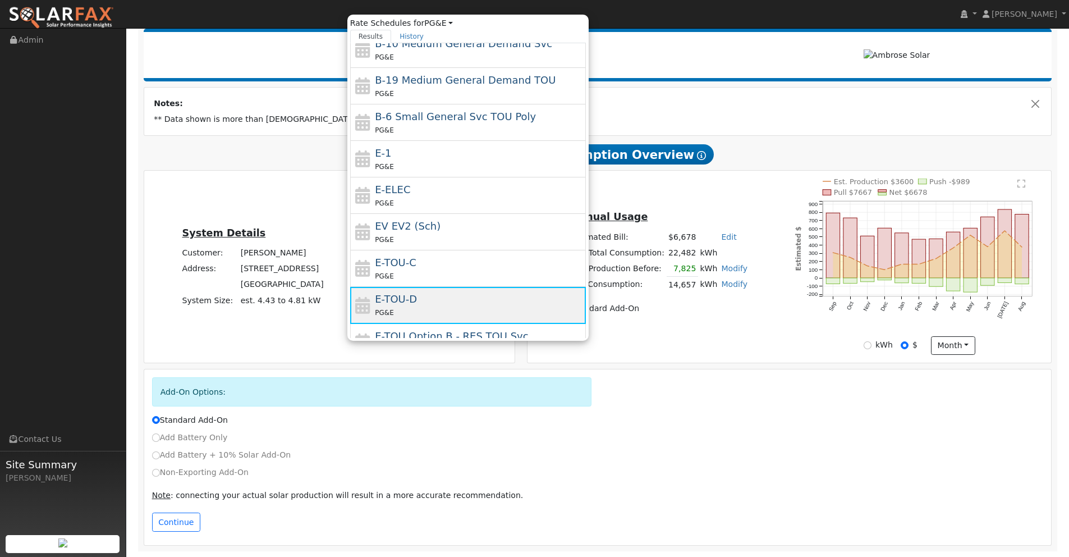
scroll to position [159, 0]
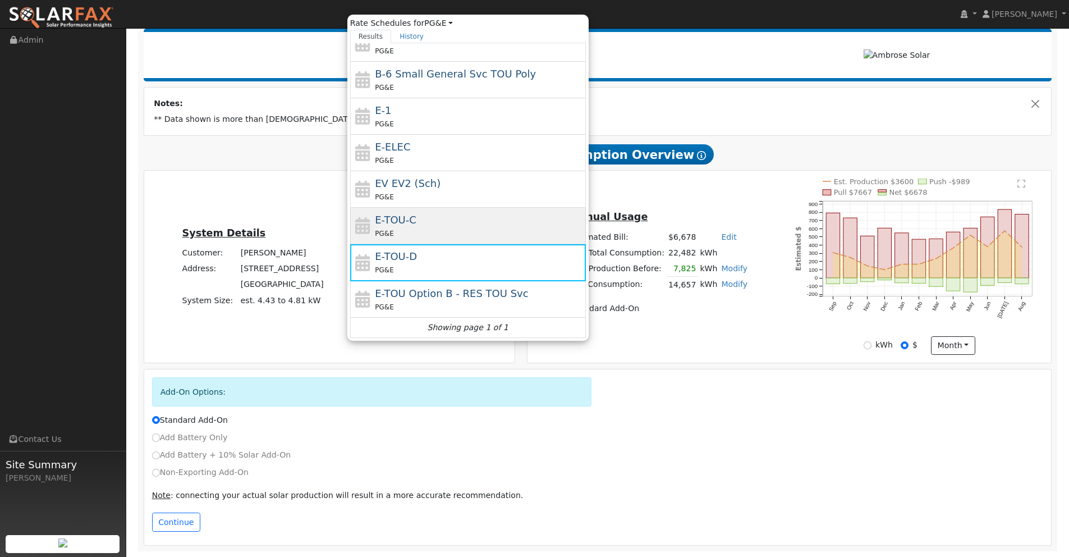
click at [418, 216] on div "E-TOU-C PG&E" at bounding box center [479, 225] width 208 height 27
type input "E-TOU-C"
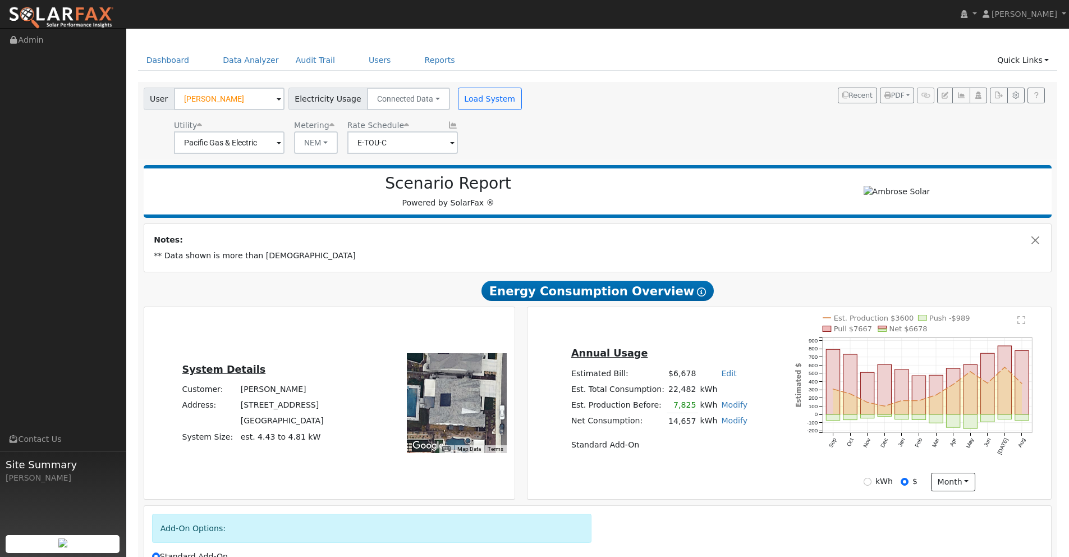
scroll to position [0, 0]
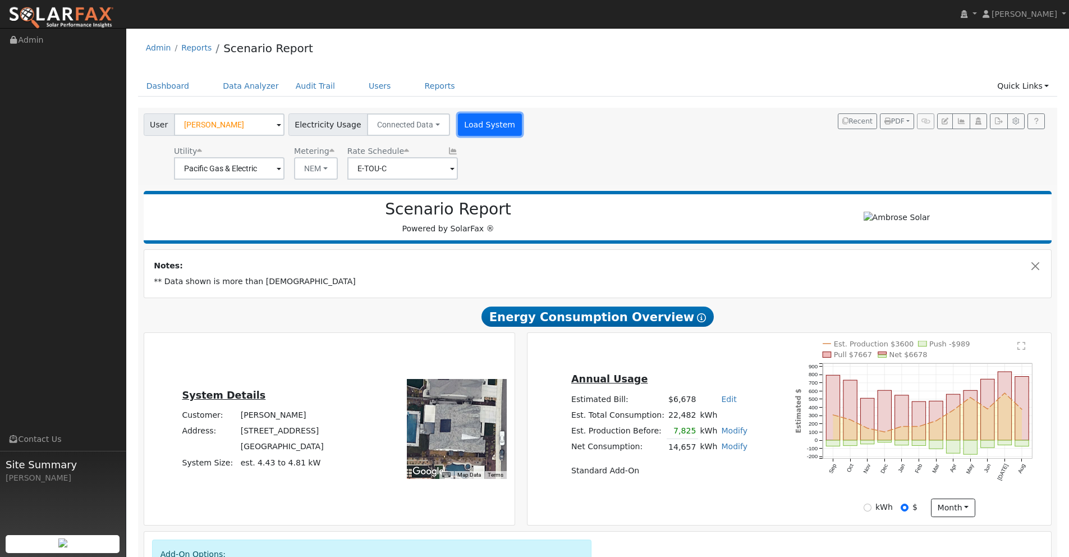
click at [485, 126] on button "Load System" at bounding box center [490, 124] width 64 height 22
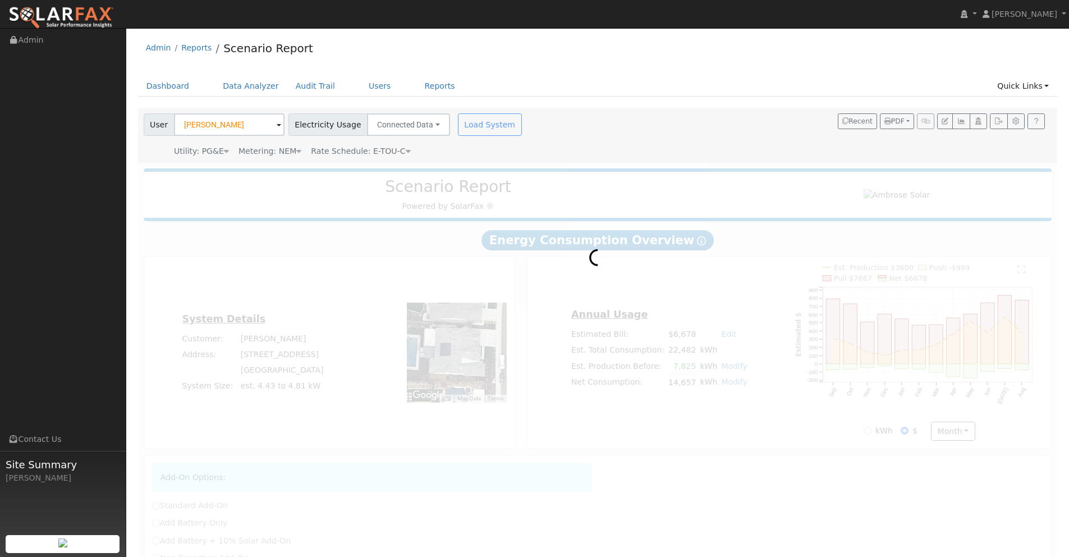
radio input "true"
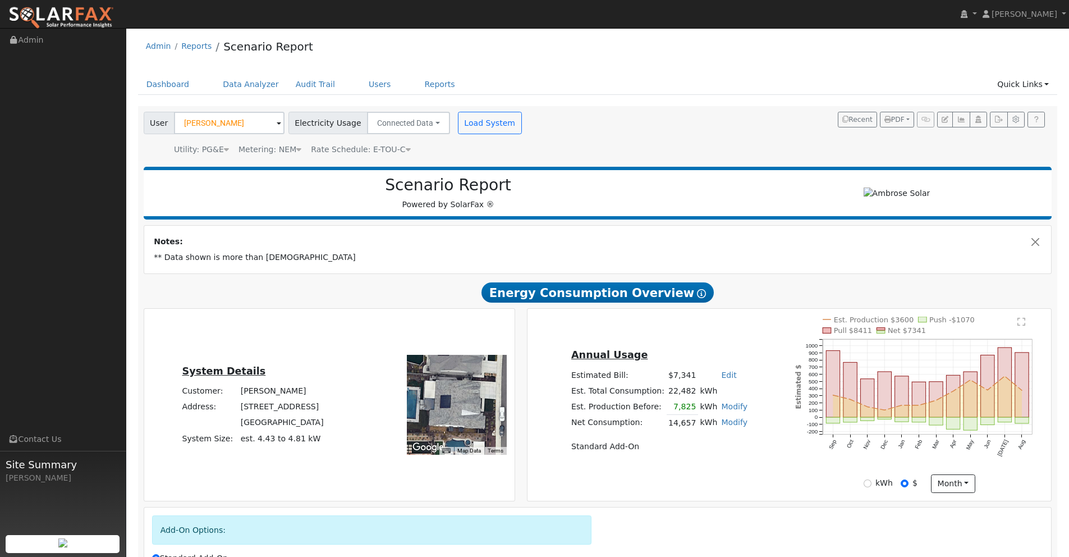
scroll to position [140, 0]
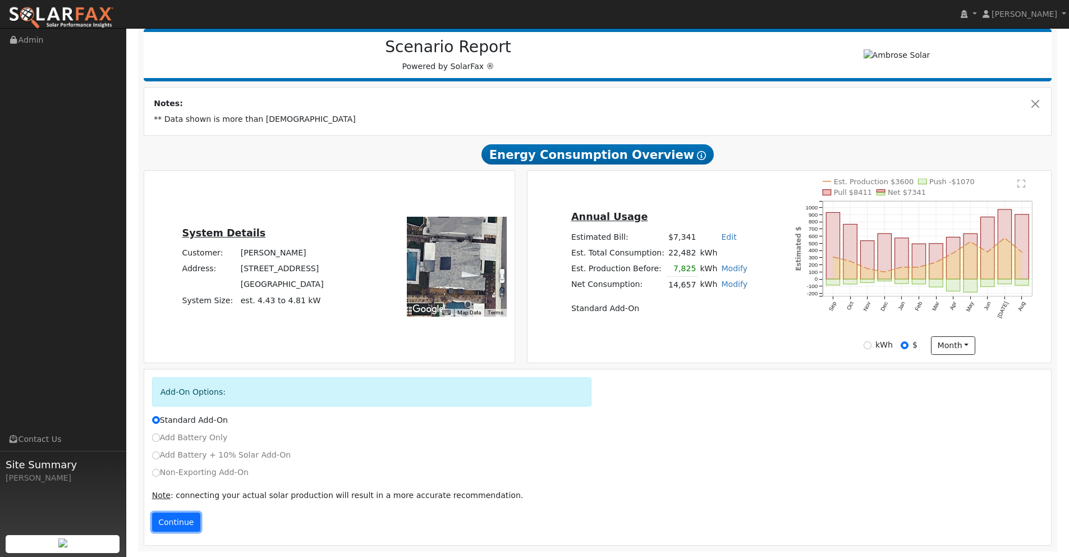
click at [180, 521] on button "Continue" at bounding box center [176, 521] width 48 height 19
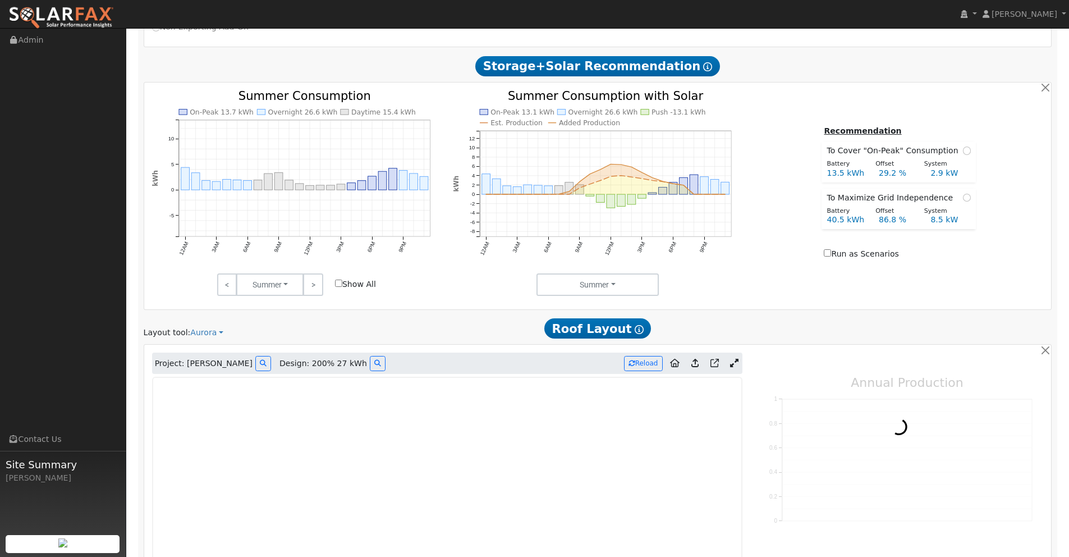
scroll to position [800, 0]
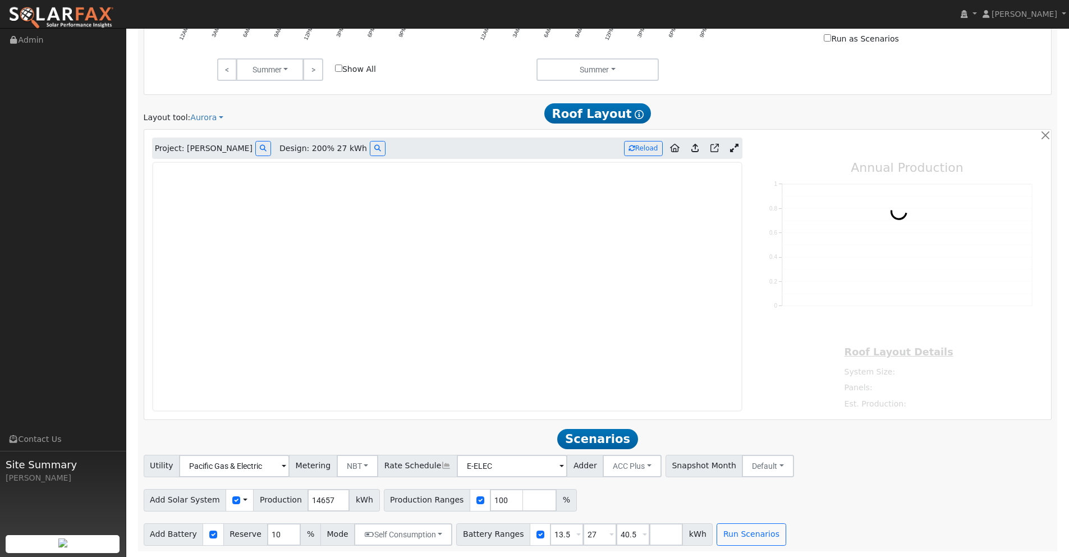
type input "18874"
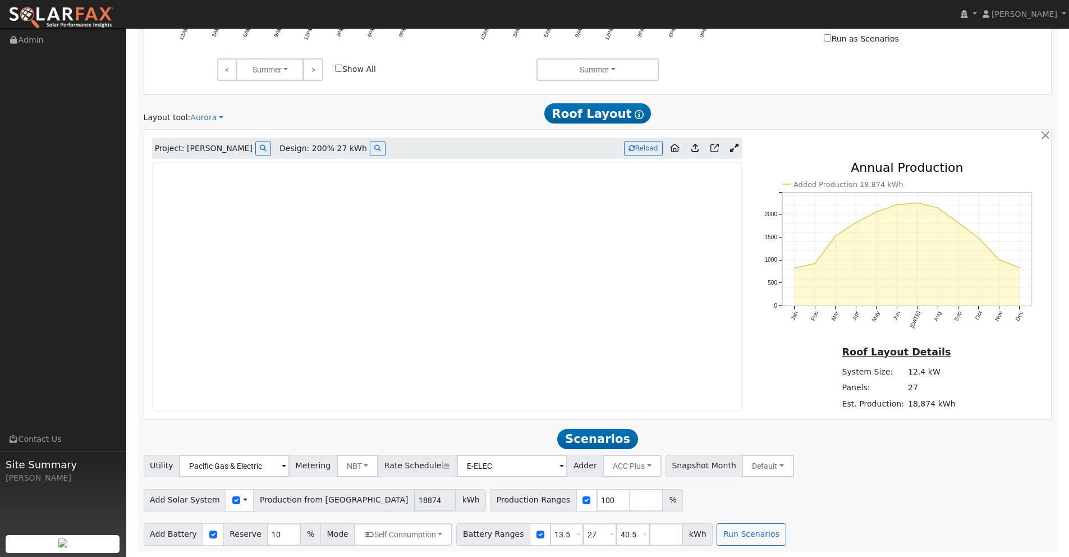
click at [739, 149] on link at bounding box center [734, 148] width 16 height 17
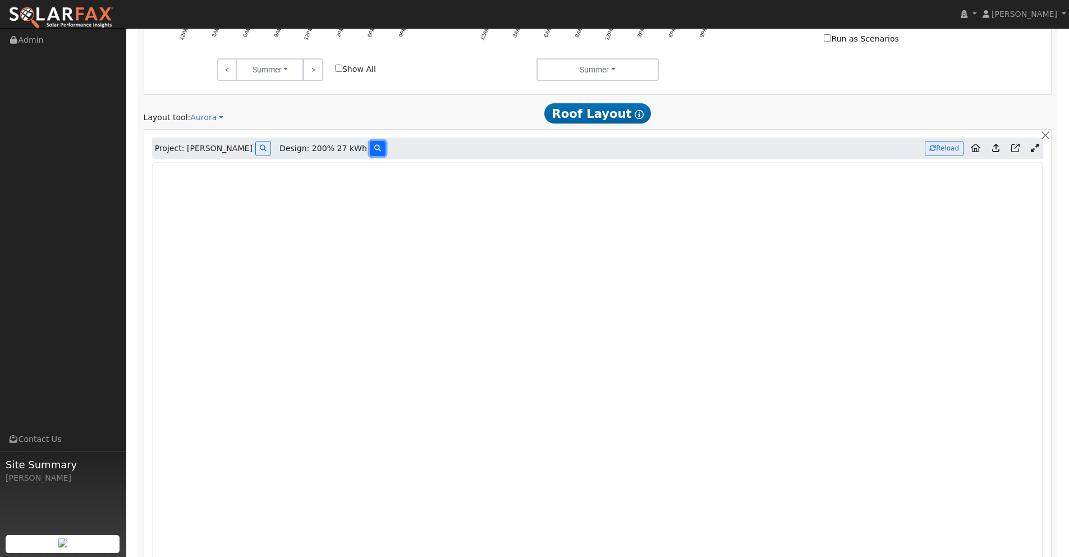
click at [374, 149] on icon at bounding box center [377, 148] width 7 height 7
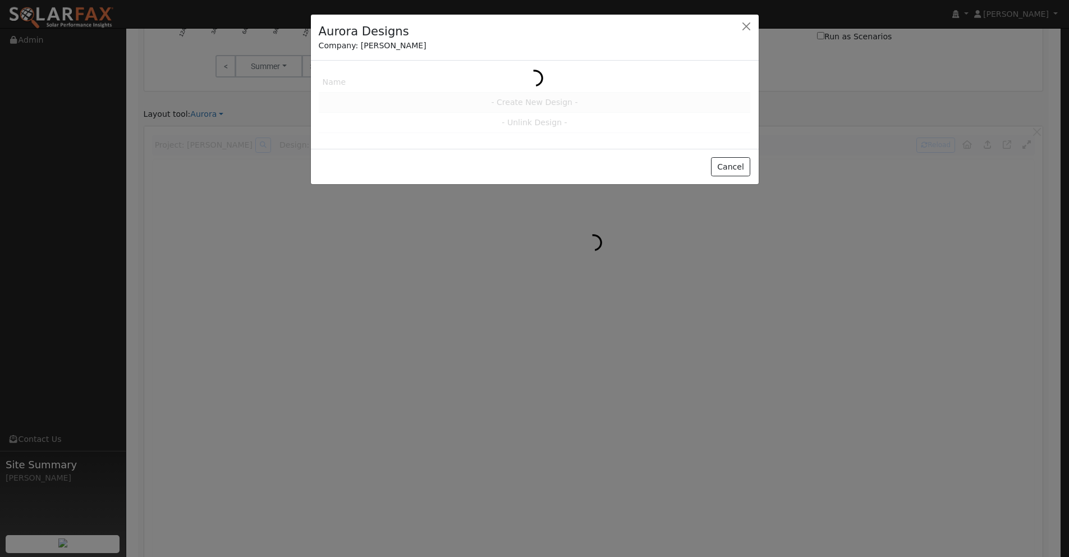
scroll to position [801, 0]
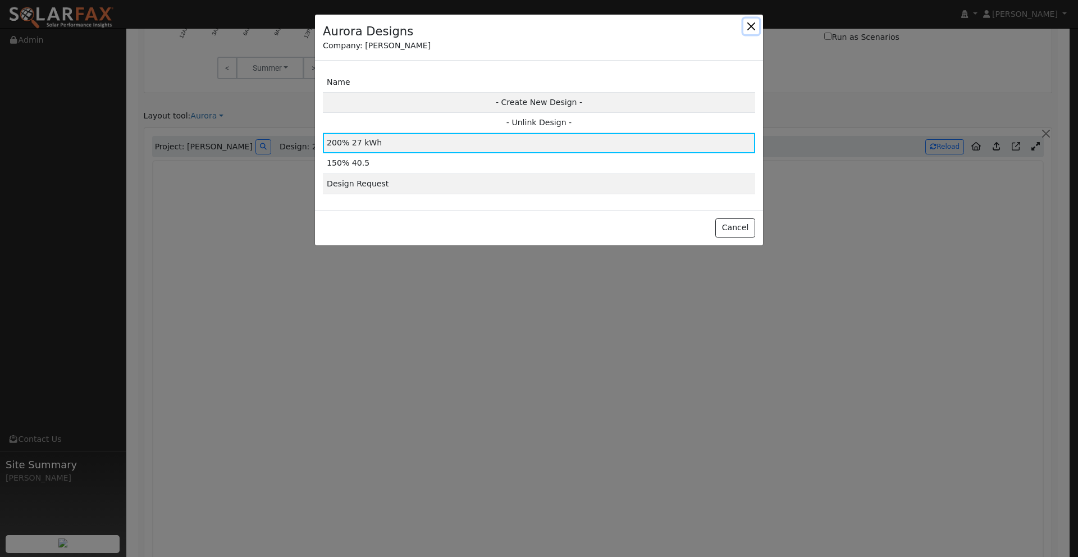
click at [749, 25] on button "button" at bounding box center [751, 27] width 16 height 16
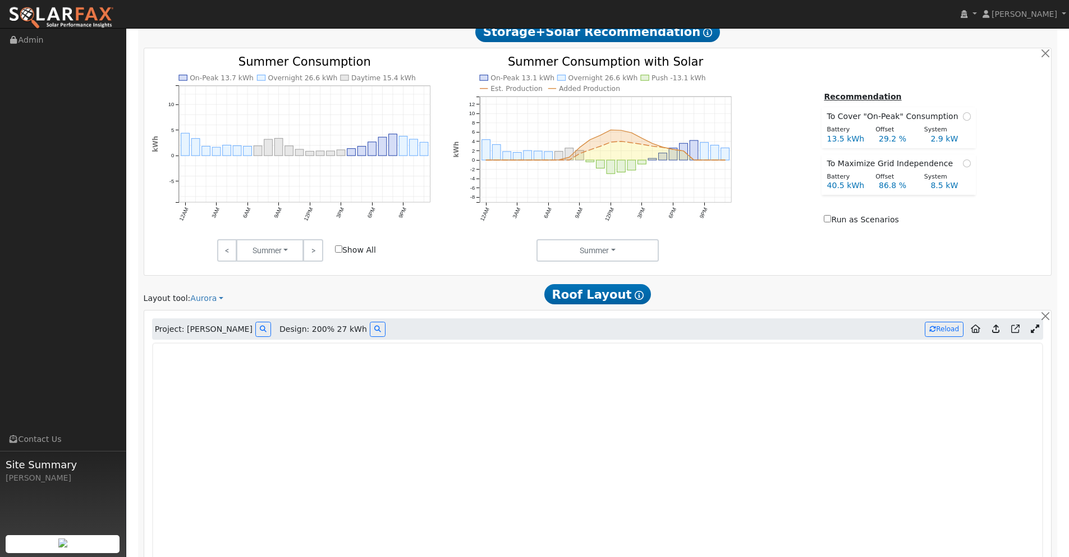
scroll to position [620, 0]
click at [374, 329] on icon at bounding box center [377, 328] width 7 height 7
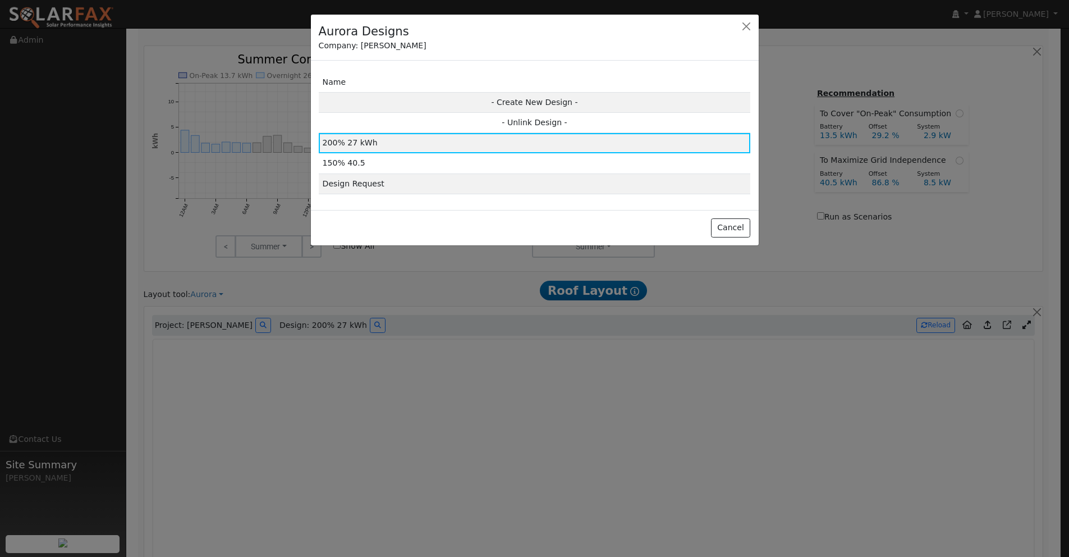
scroll to position [621, 0]
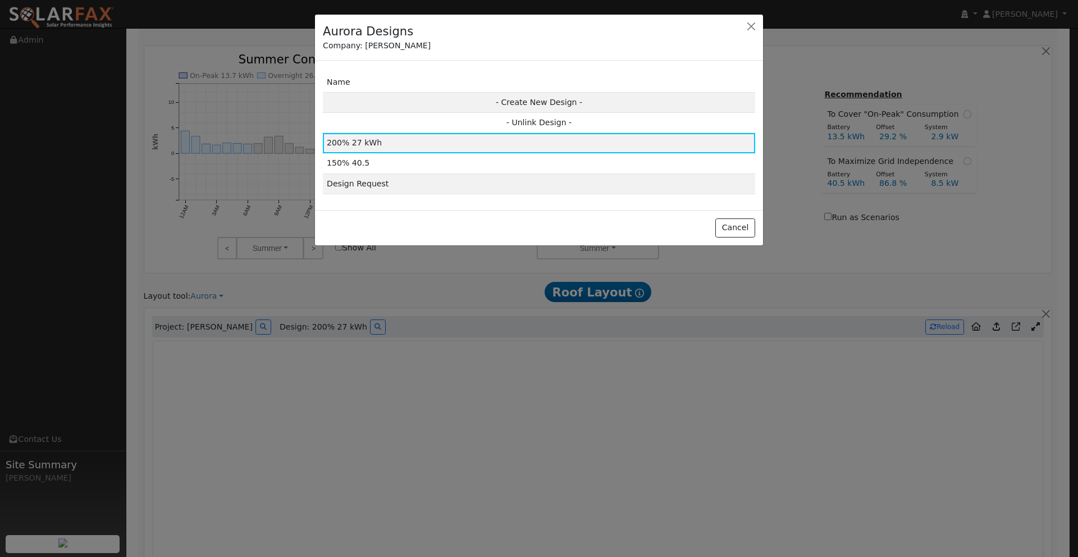
click at [336, 329] on div at bounding box center [539, 278] width 1078 height 557
click at [732, 225] on button "Cancel" at bounding box center [735, 227] width 40 height 19
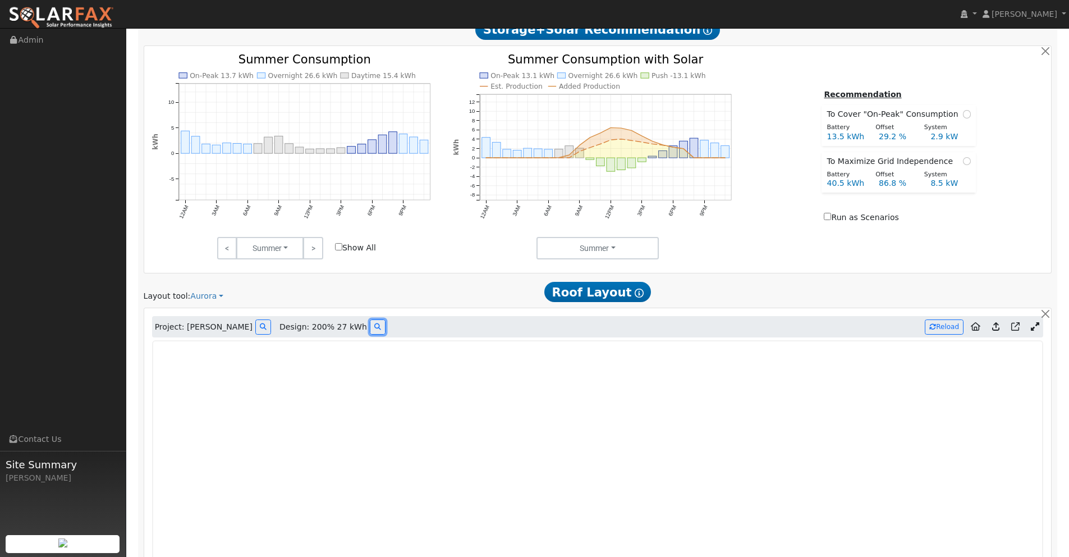
click at [374, 327] on icon at bounding box center [377, 326] width 7 height 7
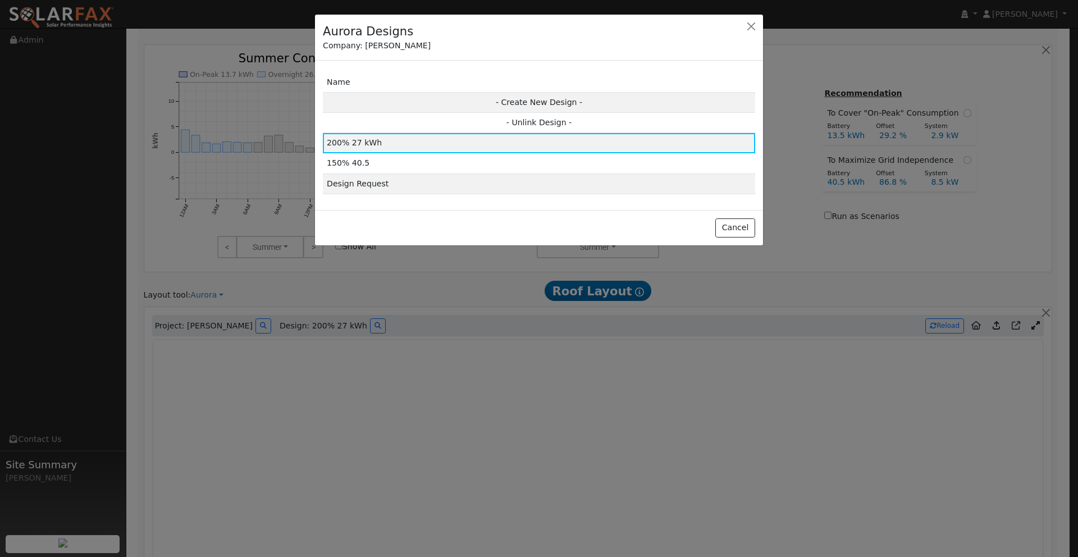
click at [383, 296] on div at bounding box center [539, 278] width 1078 height 557
drag, startPoint x: 410, startPoint y: 303, endPoint x: 417, endPoint y: 304, distance: 7.3
click at [411, 303] on div at bounding box center [539, 278] width 1078 height 557
drag, startPoint x: 635, startPoint y: 363, endPoint x: 630, endPoint y: 358, distance: 7.1
click at [634, 363] on div at bounding box center [539, 278] width 1078 height 557
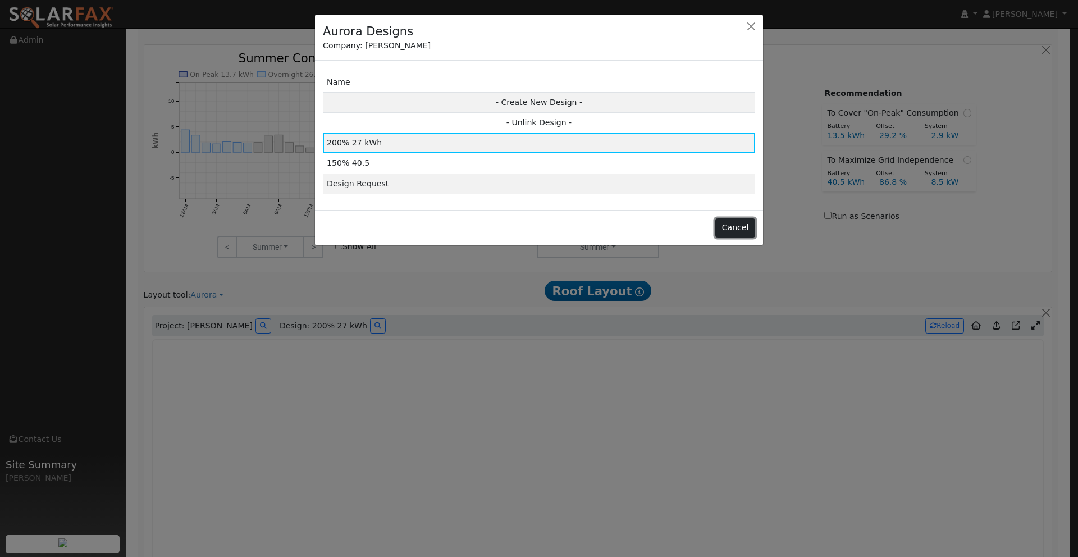
click at [726, 225] on button "Cancel" at bounding box center [735, 227] width 40 height 19
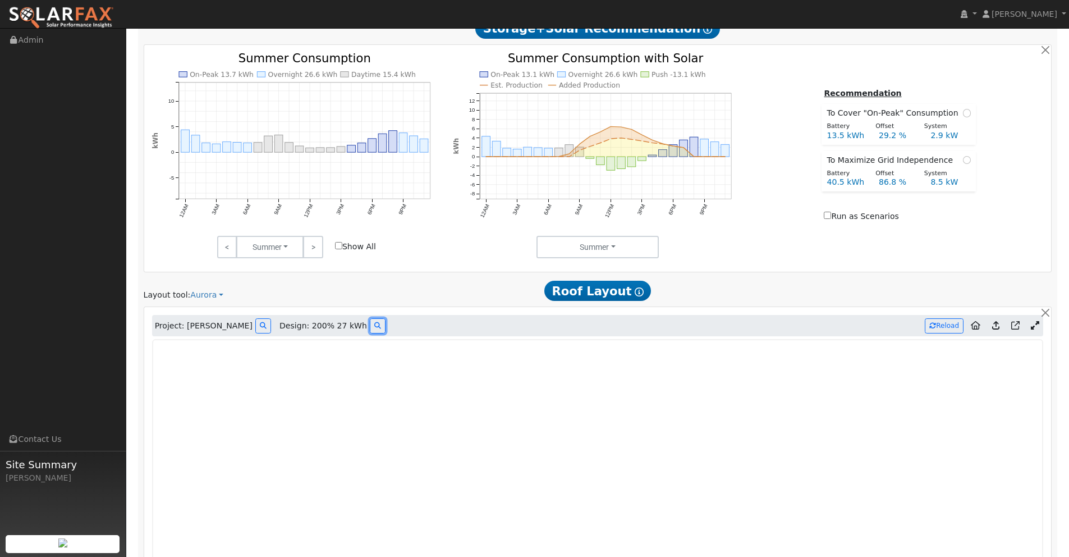
click at [374, 324] on icon at bounding box center [377, 325] width 7 height 7
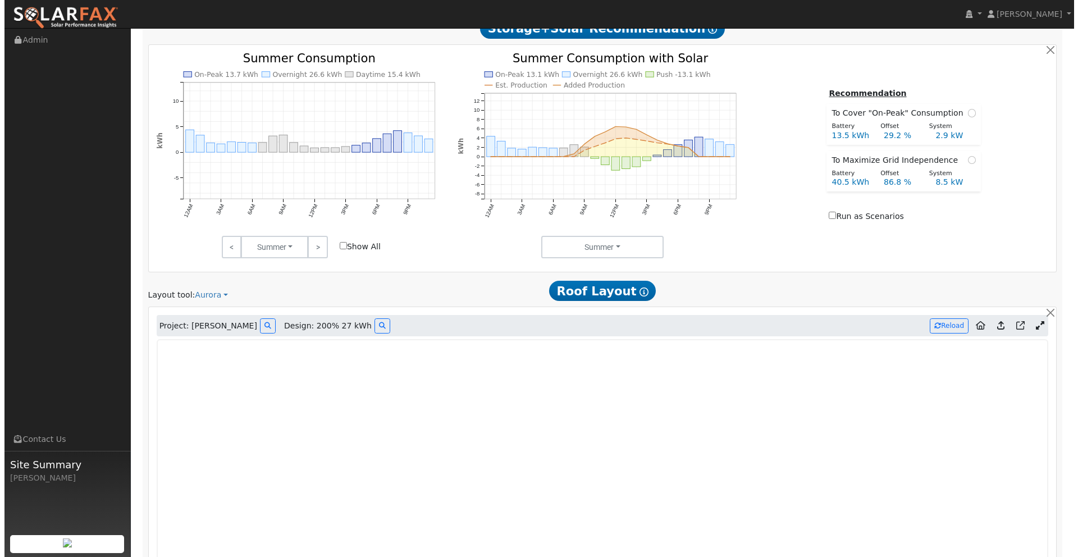
scroll to position [624, 0]
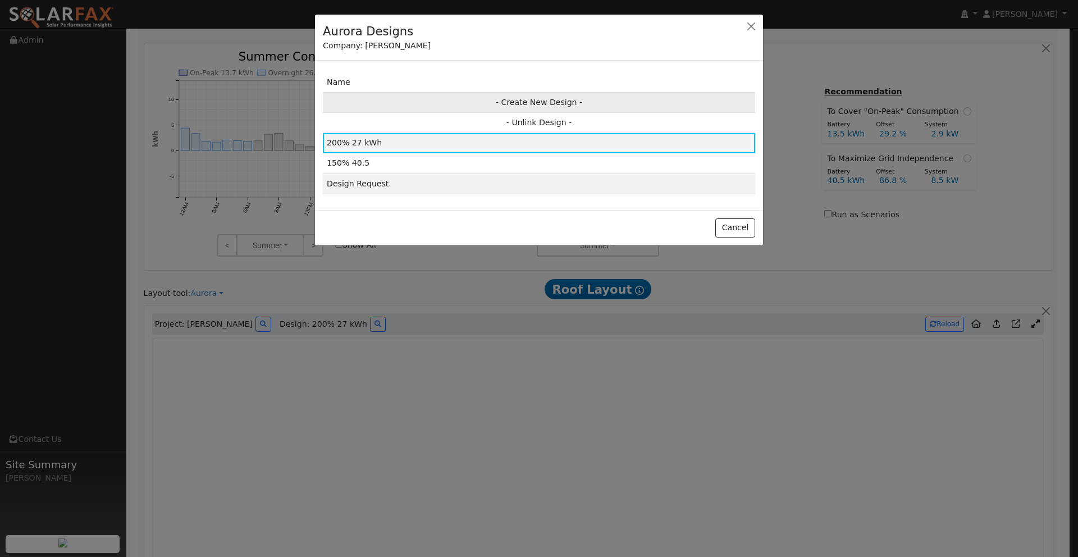
click at [556, 102] on td "- Create New Design -" at bounding box center [539, 102] width 432 height 20
type input "Design"
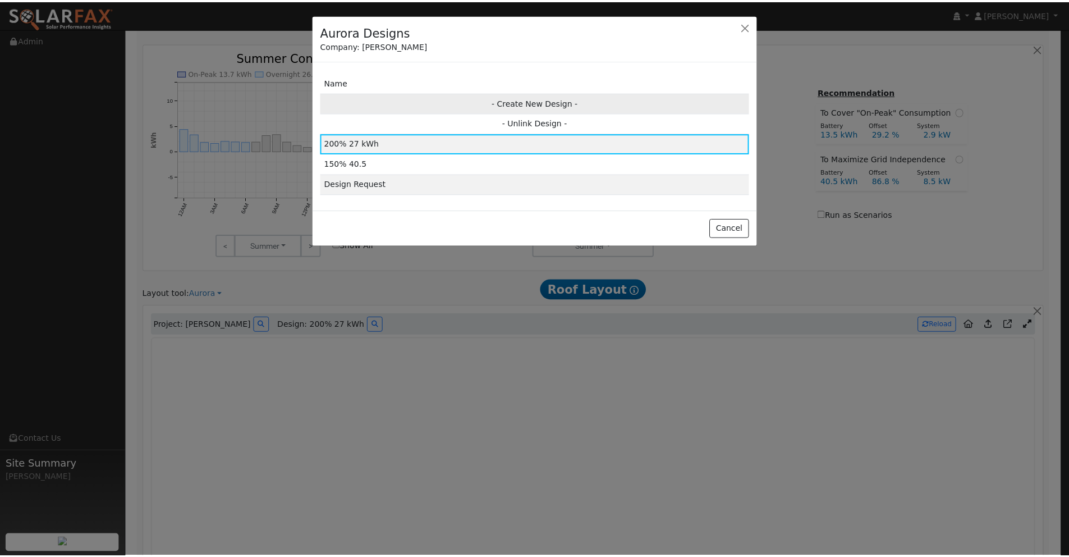
scroll to position [625, 0]
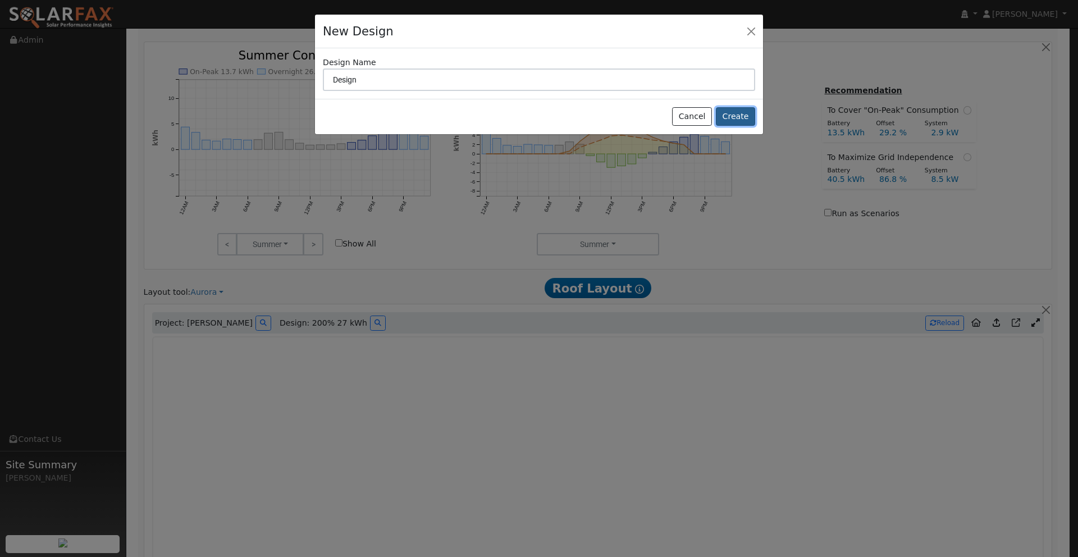
click at [737, 117] on button "Create" at bounding box center [735, 116] width 39 height 19
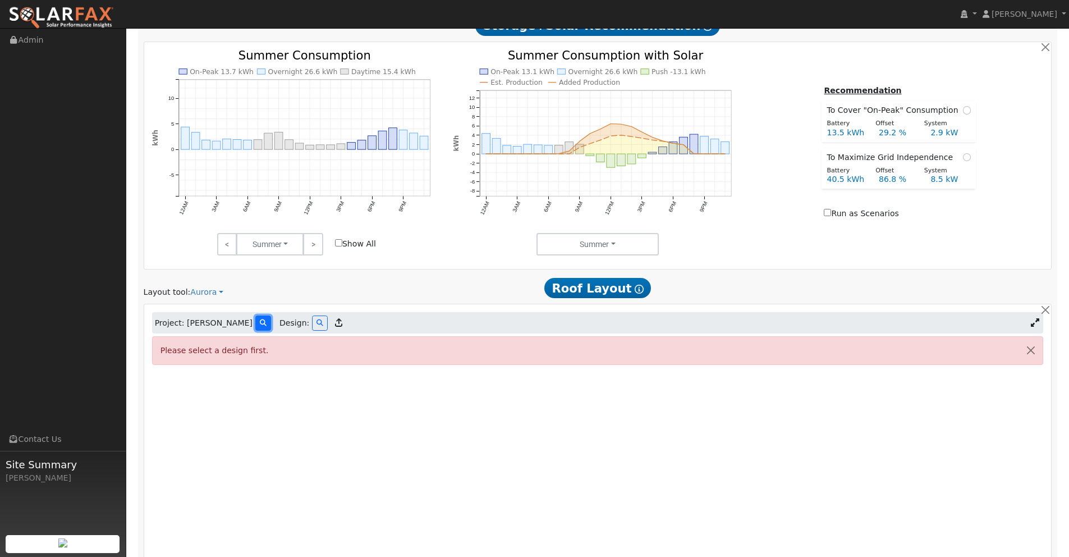
click at [260, 323] on icon at bounding box center [263, 322] width 7 height 7
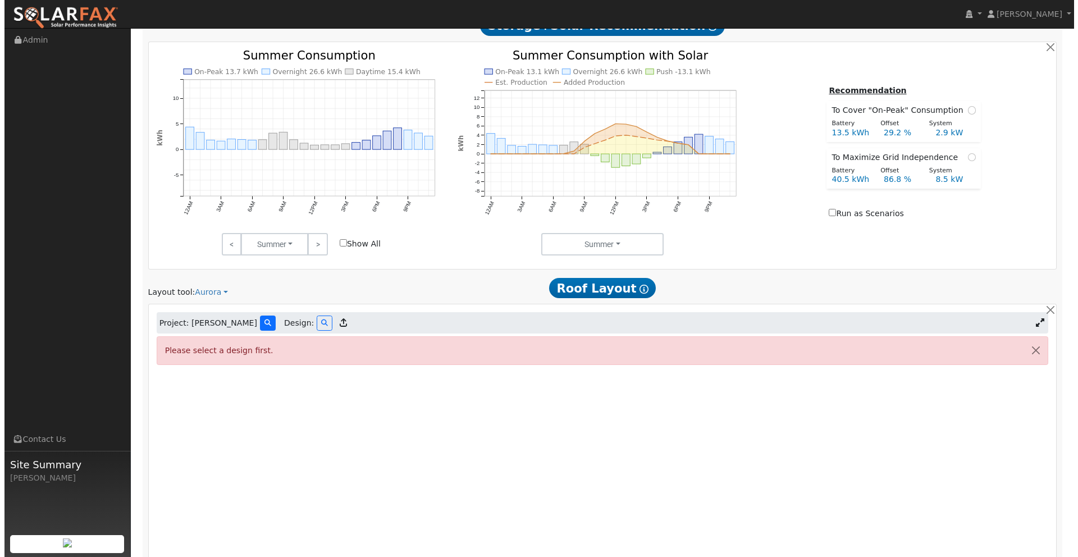
scroll to position [627, 0]
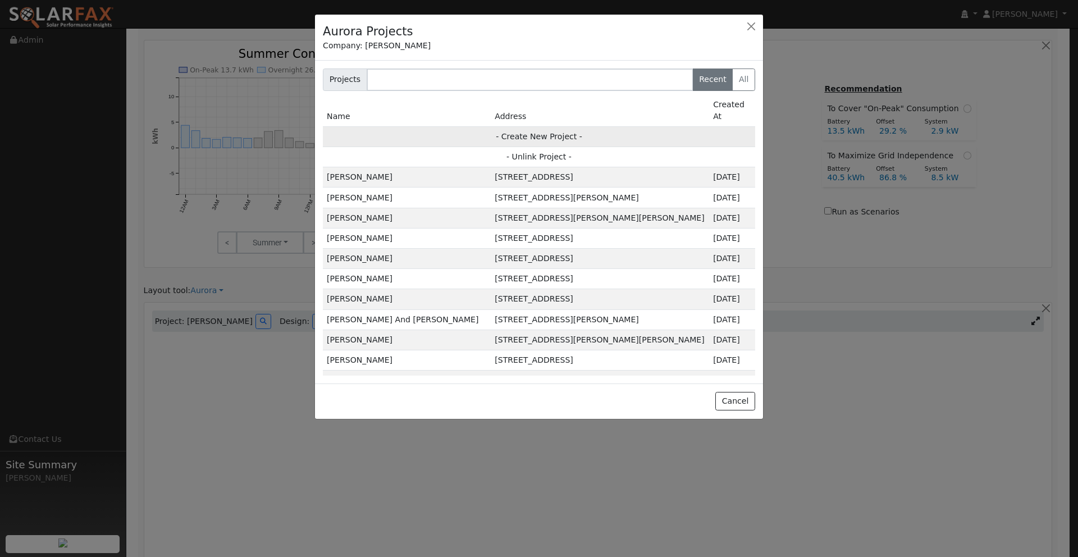
click at [543, 129] on td "- Create New Project -" at bounding box center [539, 136] width 432 height 20
type input "[PERSON_NAME]"
type input "[STREET_ADDRESS]"
type input "Lincoln"
type input "CA"
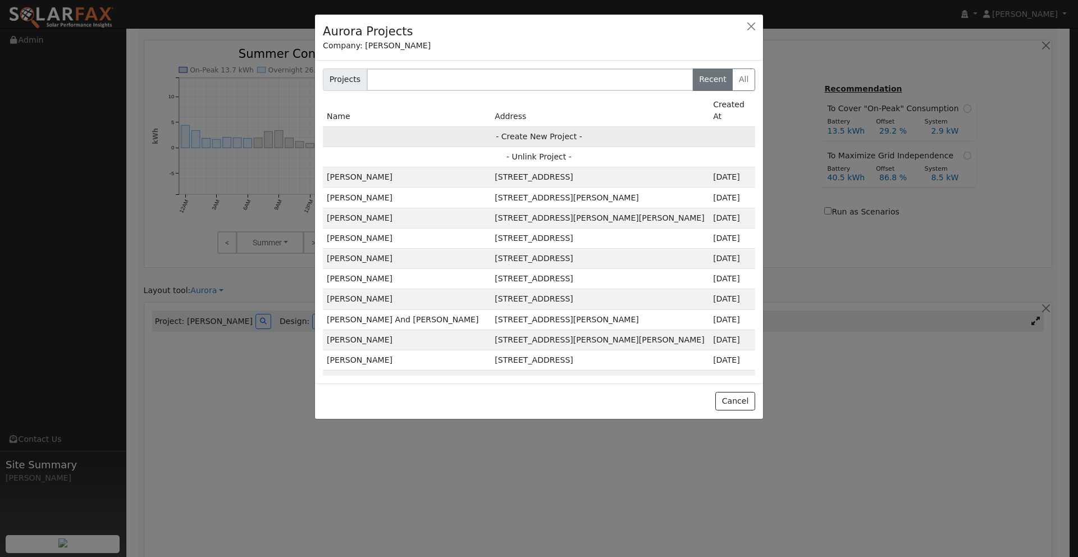
type input "95648"
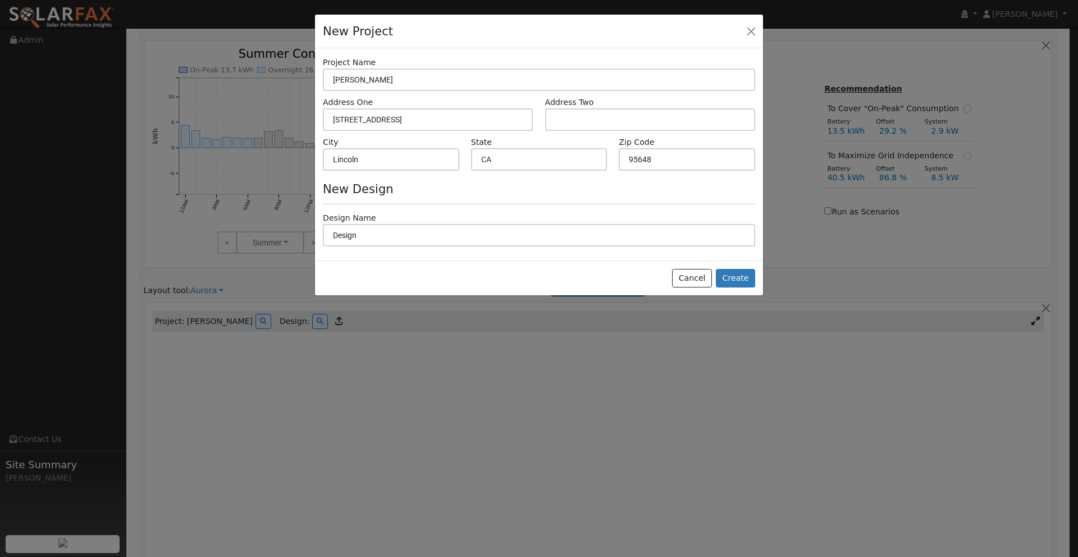
scroll to position [628, 0]
click at [740, 283] on button "Create" at bounding box center [735, 278] width 39 height 19
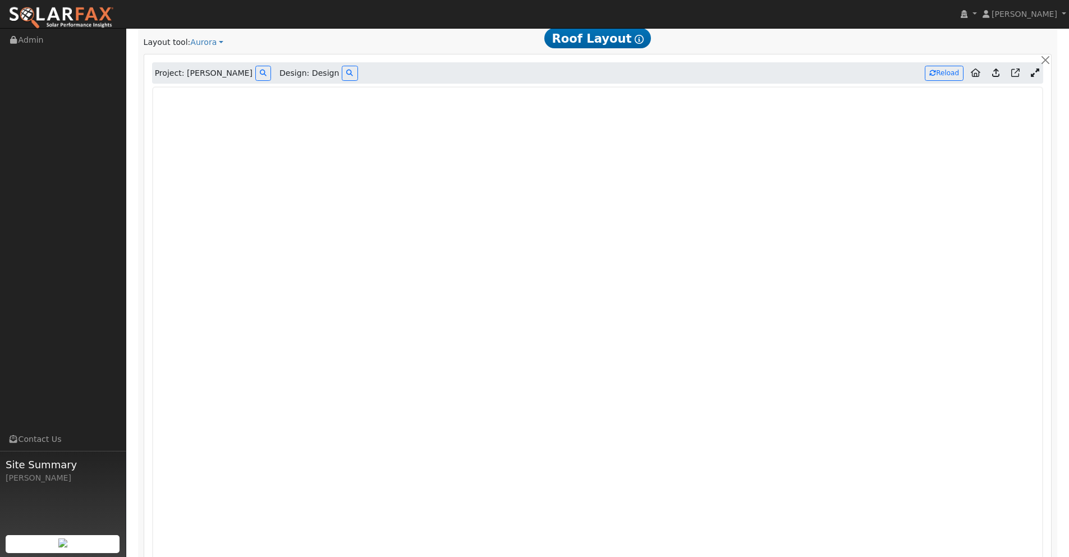
scroll to position [876, 0]
click at [997, 70] on icon at bounding box center [995, 71] width 7 height 8
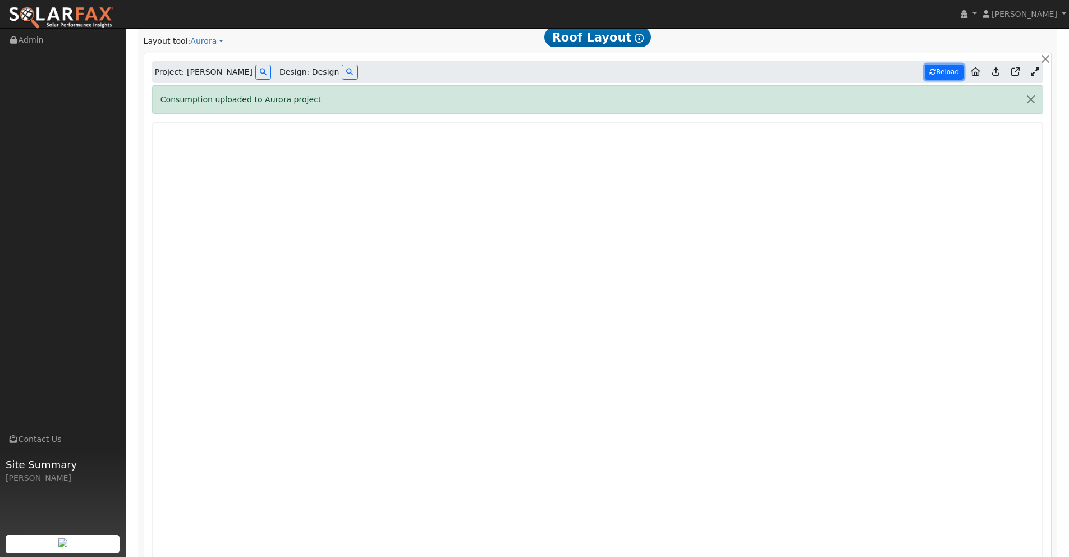
click at [933, 72] on icon at bounding box center [932, 71] width 7 height 7
type input "22446"
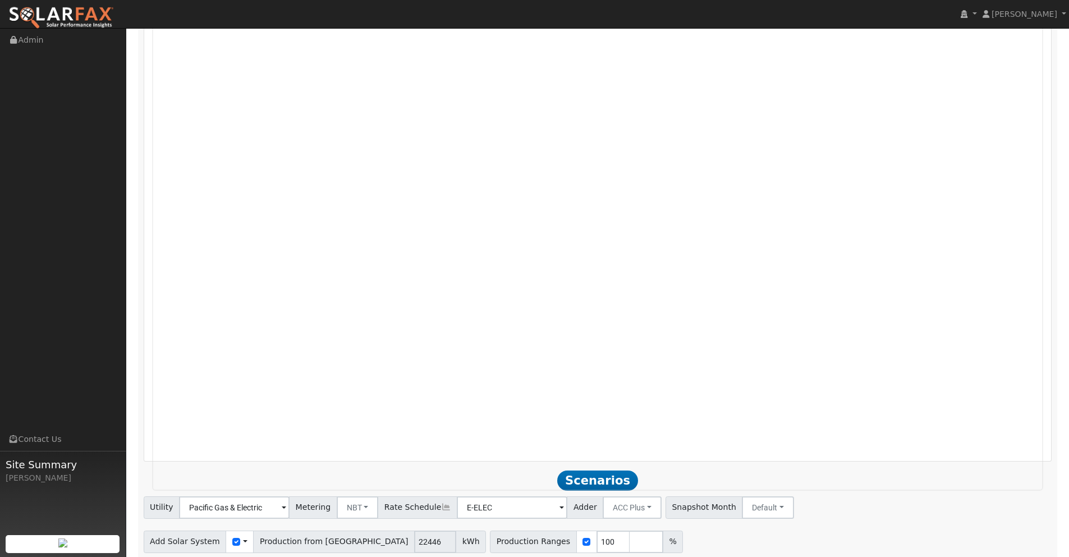
scroll to position [1090, 0]
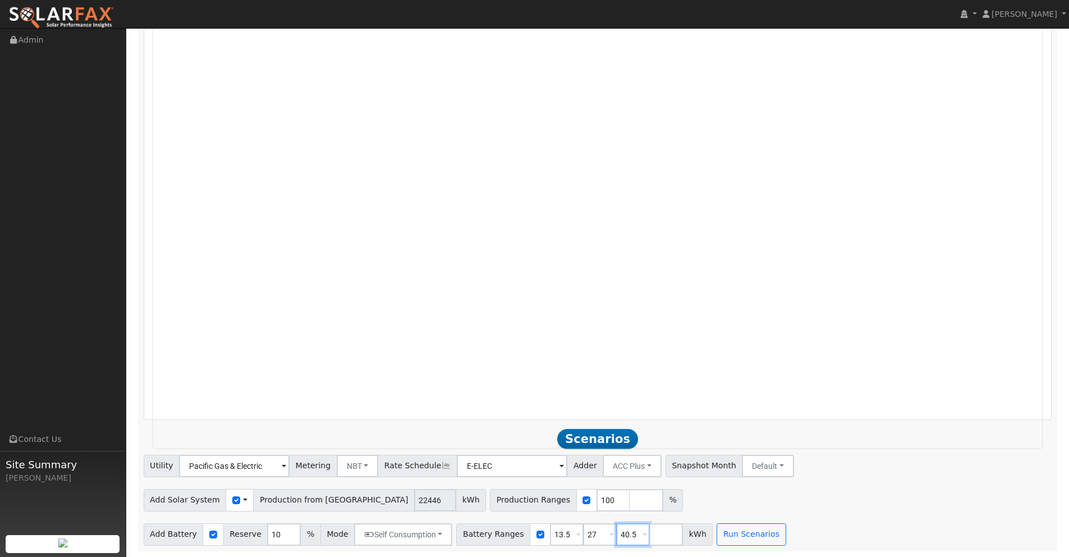
click at [631, 534] on input "40.5" at bounding box center [633, 534] width 34 height 22
drag, startPoint x: 630, startPoint y: 534, endPoint x: 583, endPoint y: 531, distance: 46.7
click at [583, 531] on div "Battery Ranges 13.5 Overrides Reserve % Mode None None Self Consumption Peak Sa…" at bounding box center [584, 534] width 256 height 22
drag, startPoint x: 562, startPoint y: 536, endPoint x: 521, endPoint y: 530, distance: 41.4
click at [520, 530] on div "Battery Ranges 13.5 Overrides Reserve % Mode None None Self Consumption Peak Sa…" at bounding box center [567, 534] width 223 height 22
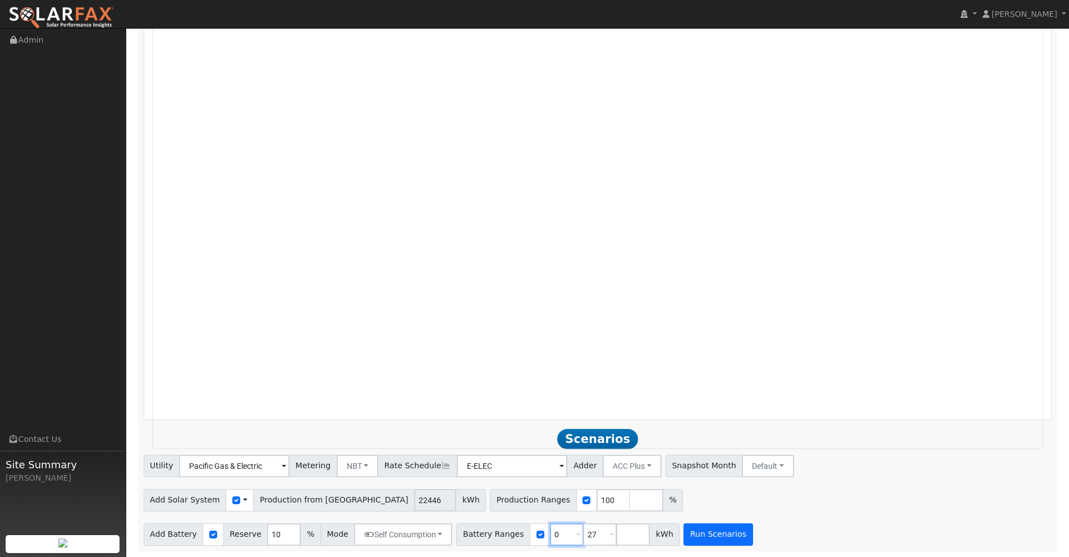
type input "0"
click at [708, 534] on button "Run Scenarios" at bounding box center [718, 534] width 69 height 22
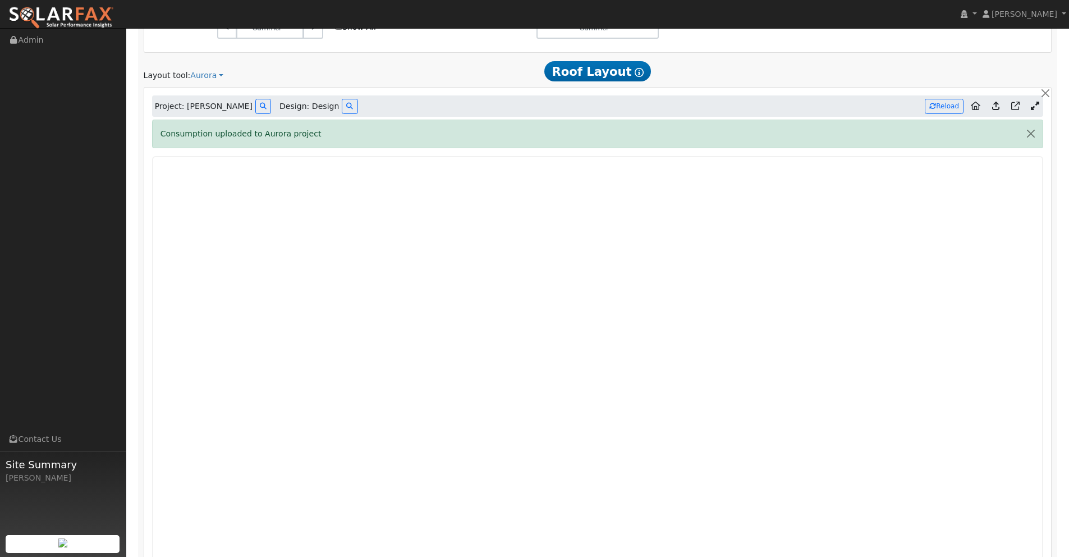
scroll to position [840, 0]
click at [941, 105] on button "Reload" at bounding box center [944, 108] width 39 height 15
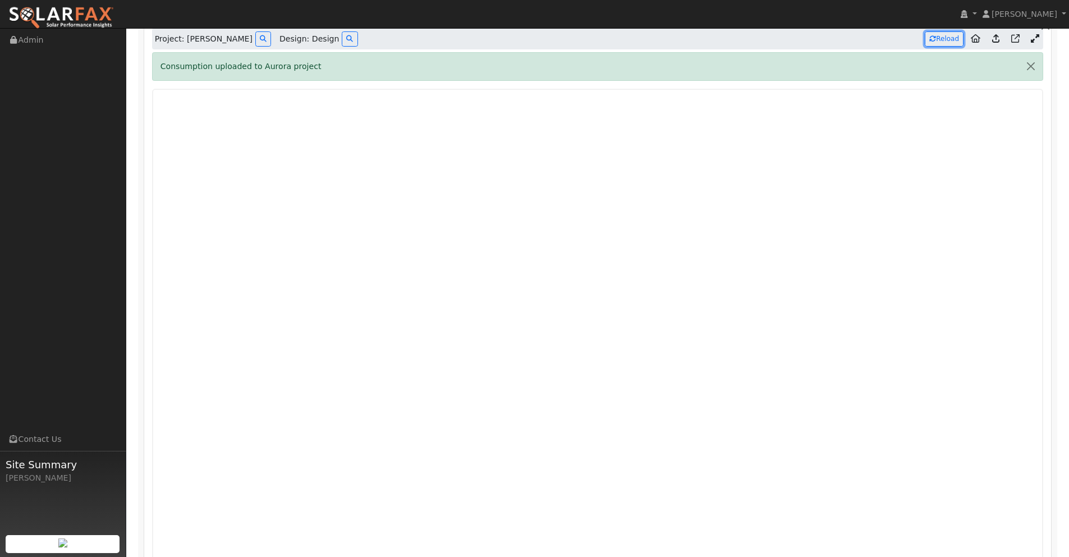
type input "22456"
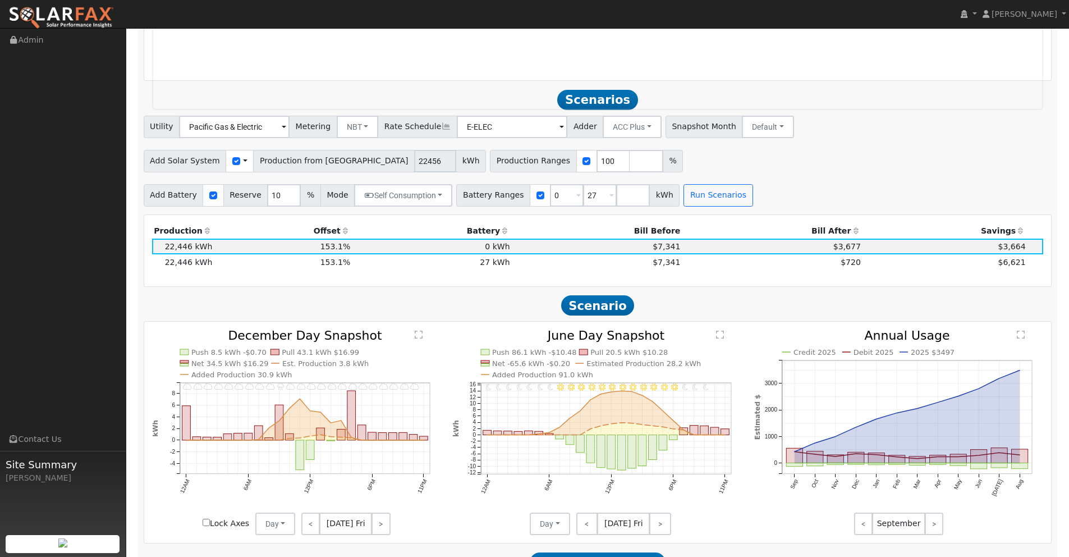
scroll to position [1423, 0]
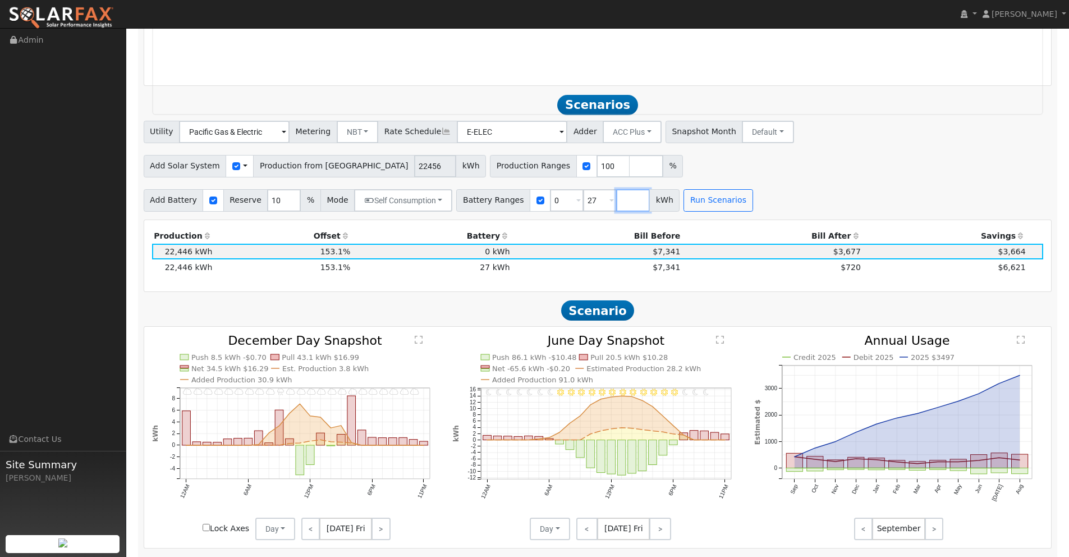
click at [617, 203] on input "number" at bounding box center [633, 200] width 34 height 22
type input "40.5"
click at [720, 198] on button "Run Scenarios" at bounding box center [751, 200] width 69 height 22
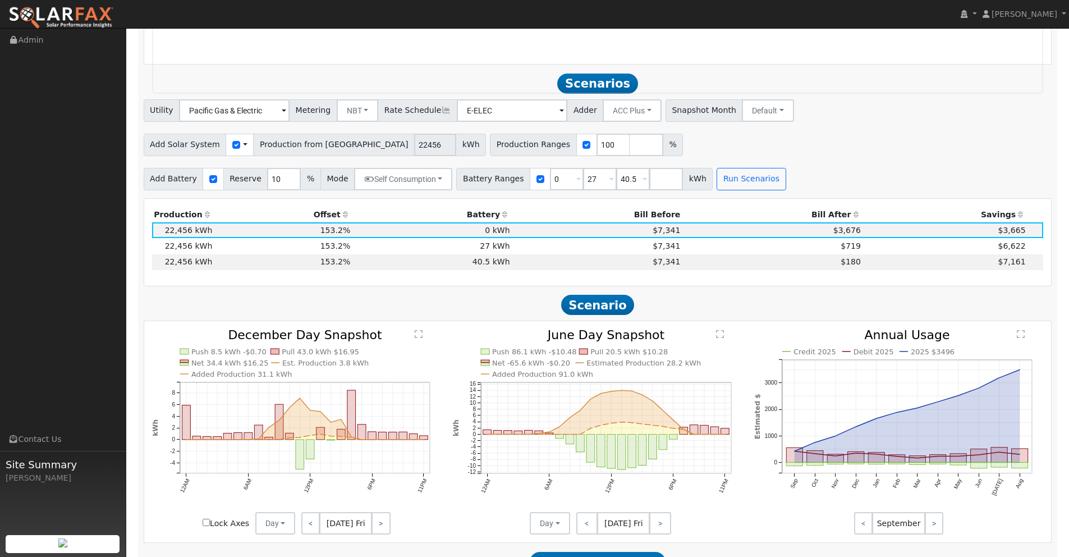
scroll to position [1485, 0]
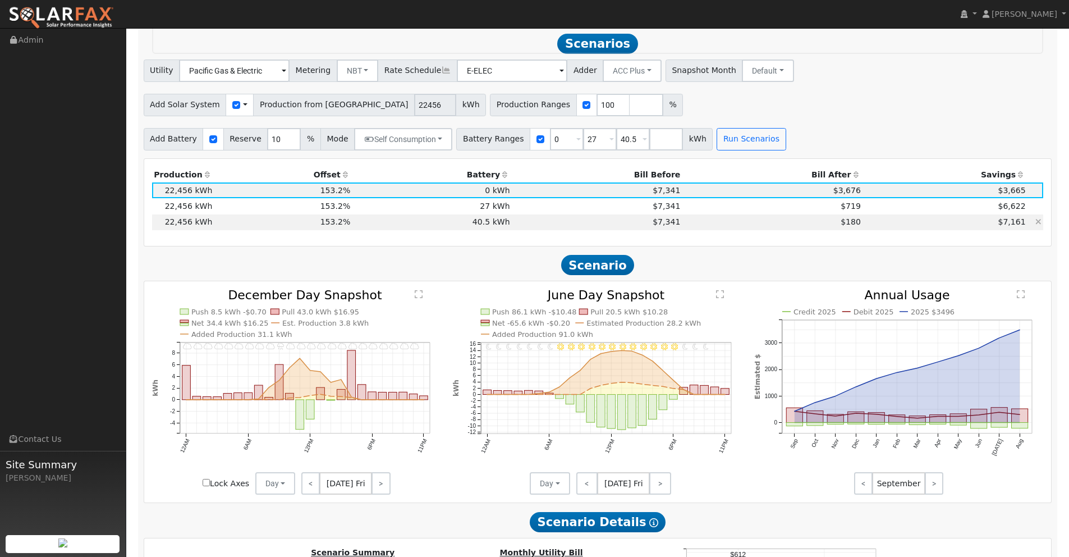
click at [750, 223] on td "$180" at bounding box center [772, 222] width 181 height 16
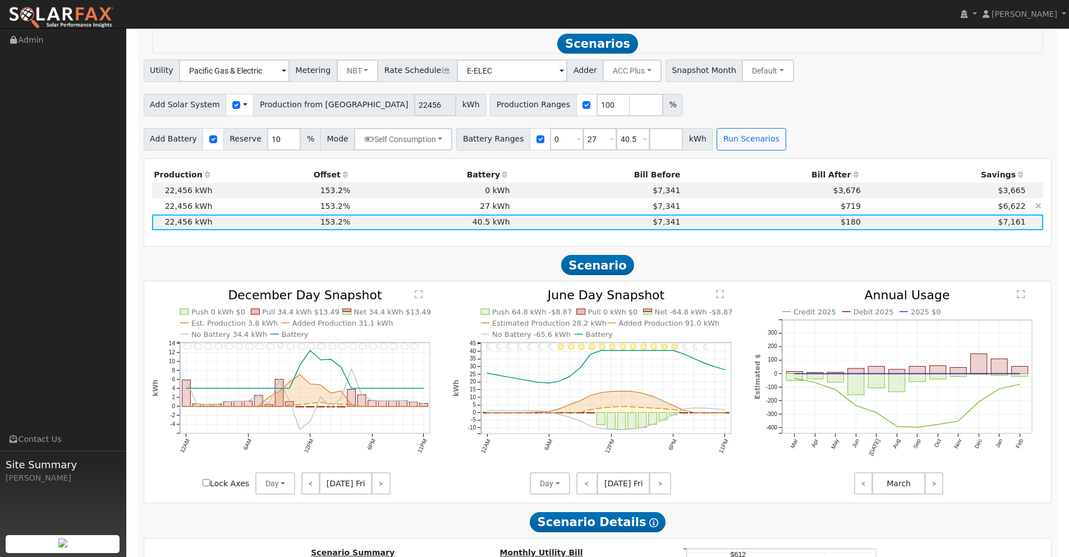
click at [1038, 207] on icon at bounding box center [1039, 206] width 6 height 8
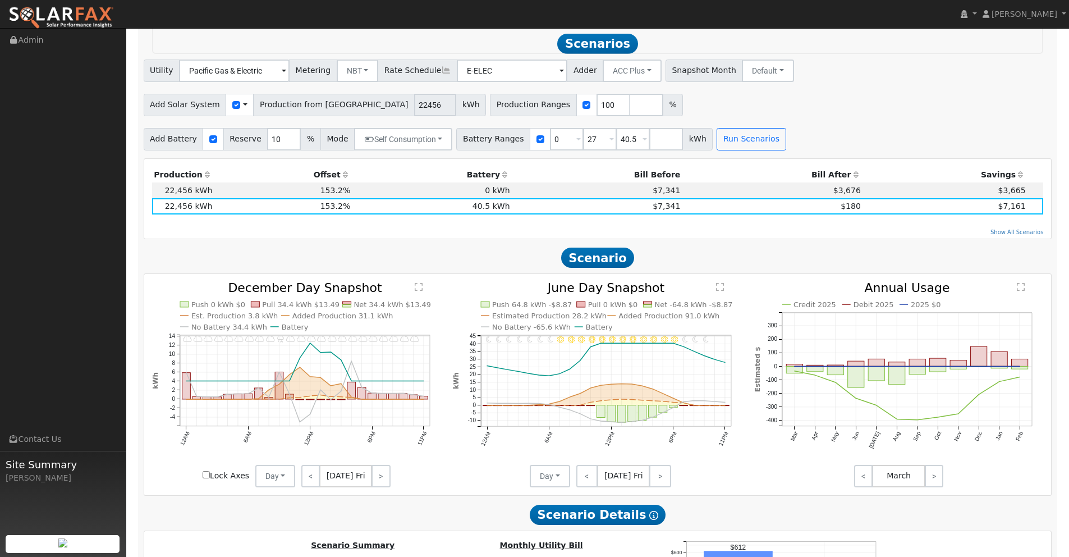
click at [837, 238] on div "Production Offset Battery Reserve Mode ACC Push Incentive Bill Before Bill Afte…" at bounding box center [598, 199] width 908 height 80
click at [552, 477] on button "Day" at bounding box center [550, 476] width 40 height 22
click at [558, 518] on link "Month Average" at bounding box center [570, 516] width 78 height 16
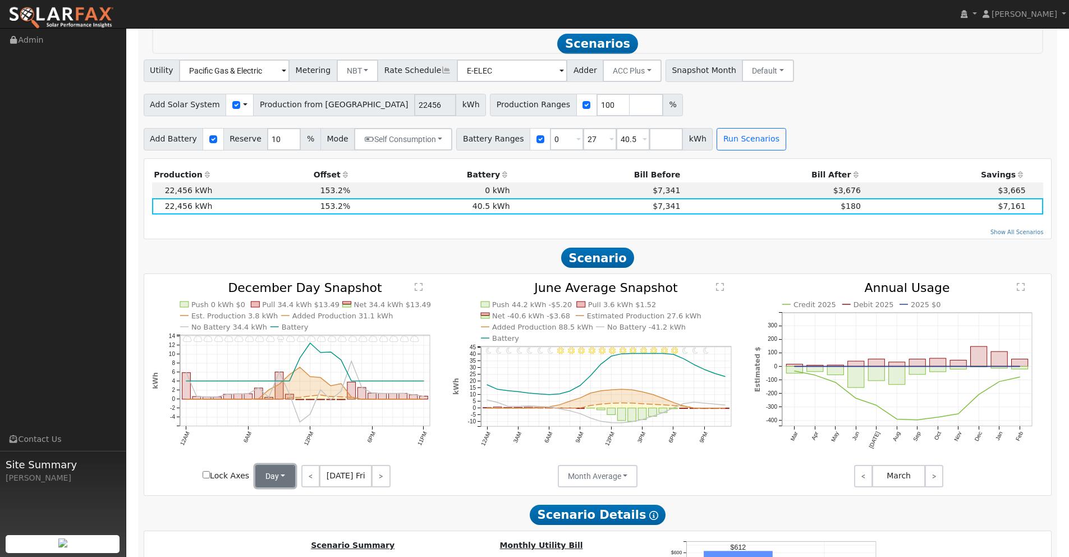
click at [276, 480] on button "Day" at bounding box center [275, 476] width 40 height 22
click at [277, 515] on link "Month Average" at bounding box center [295, 516] width 78 height 16
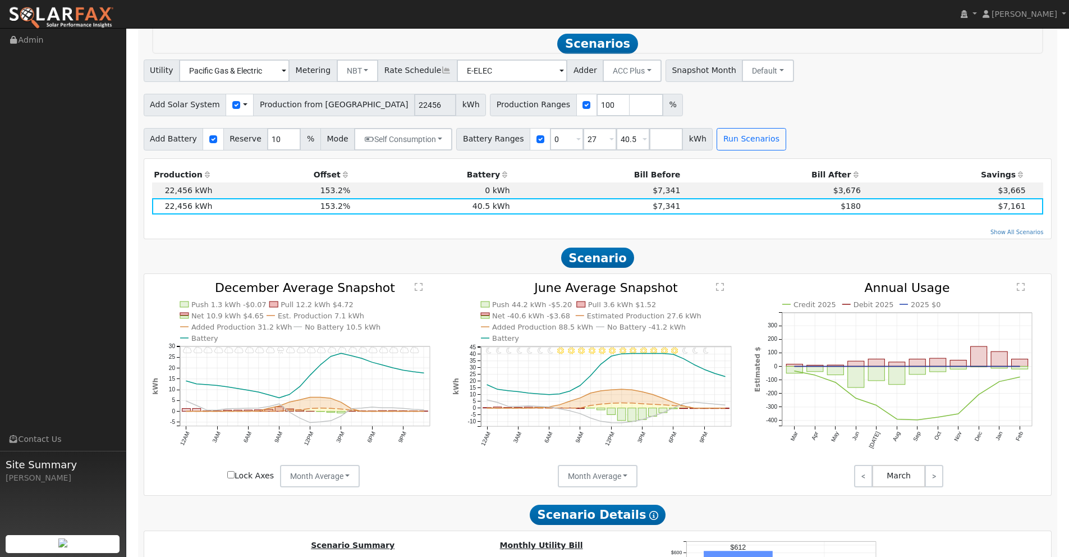
click at [456, 445] on icon "Invalid date - undefined Invalid date - undefined Invalid date - MostlyClear In…" at bounding box center [598, 387] width 290 height 210
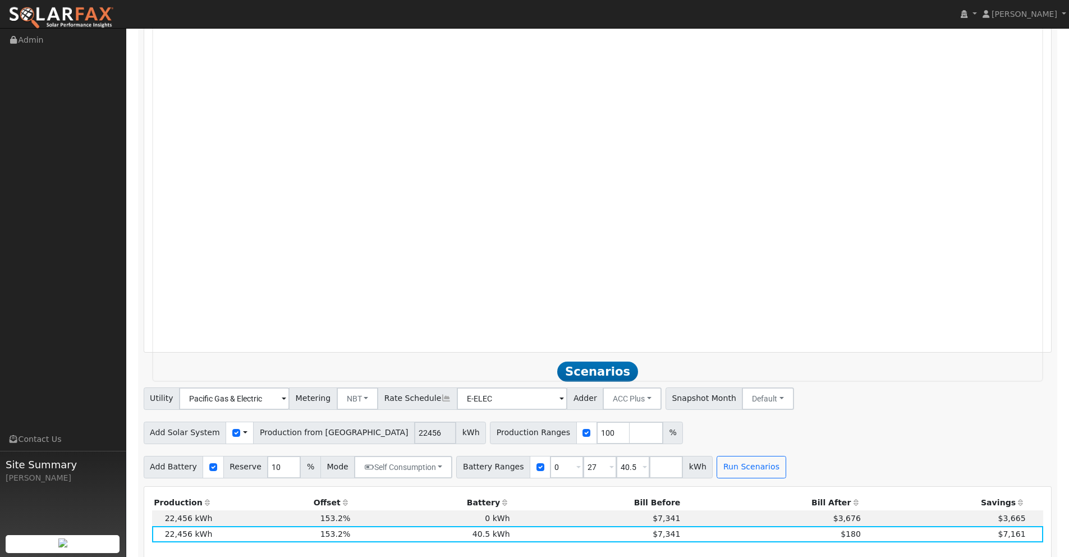
scroll to position [1155, 0]
